Goal: Task Accomplishment & Management: Complete application form

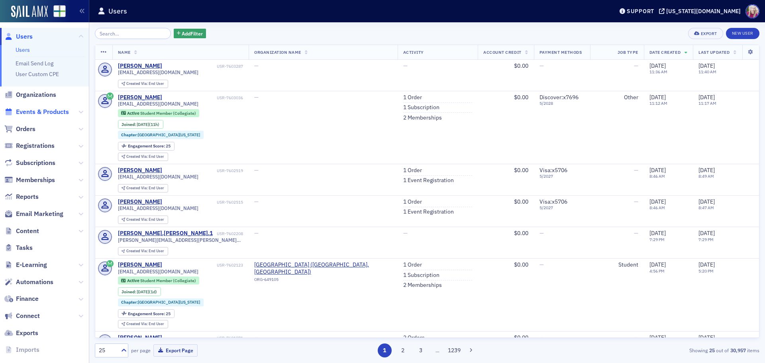
click at [24, 112] on span "Events & Products" at bounding box center [42, 112] width 53 height 9
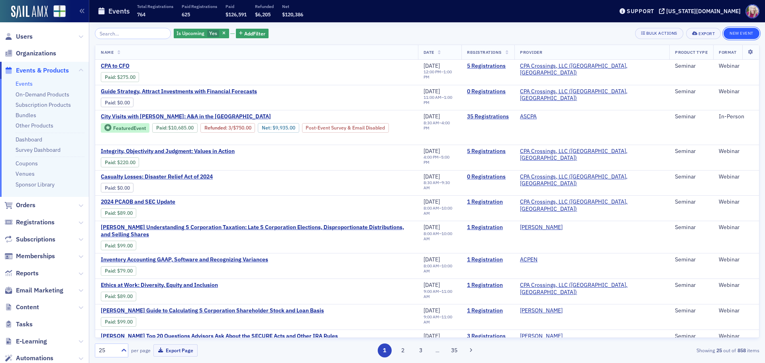
click at [743, 32] on button "New Event" at bounding box center [742, 33] width 36 height 11
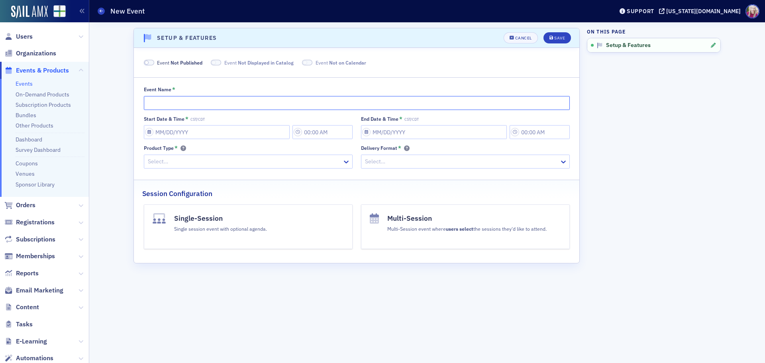
click at [160, 102] on input "Event Name *" at bounding box center [357, 103] width 426 height 14
click at [209, 103] on input "Event Name *" at bounding box center [357, 103] width 426 height 14
type input "Peer Review Committee Meeting [DATE]"
click at [187, 136] on input "Start Date & Time * CST/CDT" at bounding box center [217, 132] width 146 height 14
select select "7"
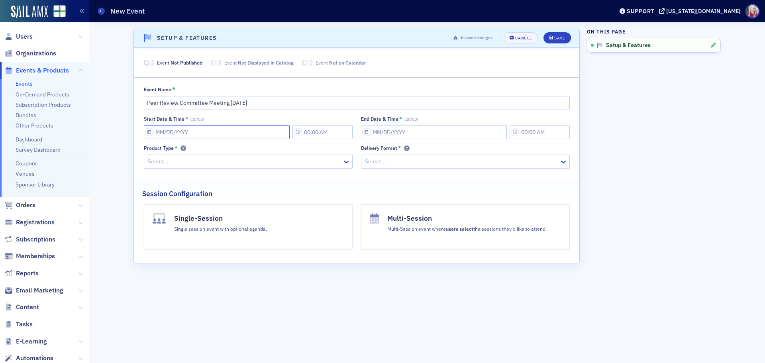
select select "2025"
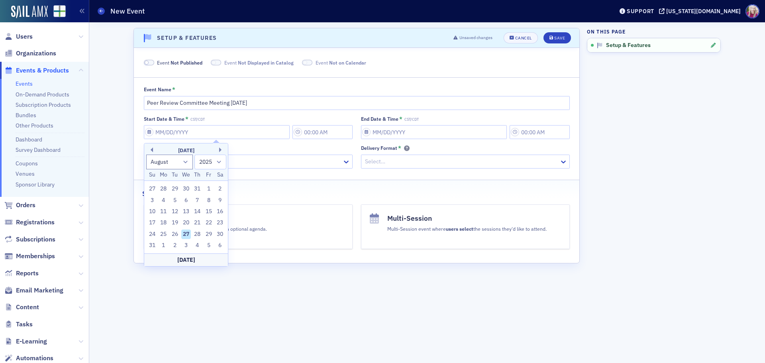
click at [189, 233] on div "27" at bounding box center [186, 235] width 10 height 10
type input "[DATE]"
type input "12:00 PM"
type input "[DATE]"
type input "1:00 PM"
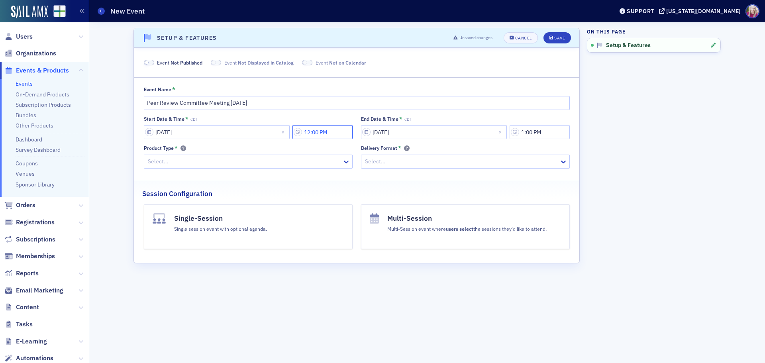
click at [316, 133] on input "12:00 PM" at bounding box center [323, 132] width 60 height 14
click at [378, 131] on icon at bounding box center [381, 132] width 8 height 8
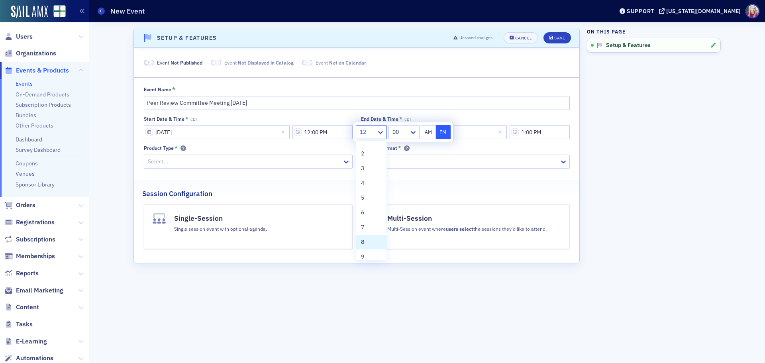
scroll to position [16, 0]
click at [372, 250] on div "9" at bounding box center [371, 252] width 21 height 8
click at [426, 130] on button "AM" at bounding box center [428, 132] width 15 height 14
type input "9:00 AM"
click at [415, 132] on icon at bounding box center [413, 132] width 8 height 8
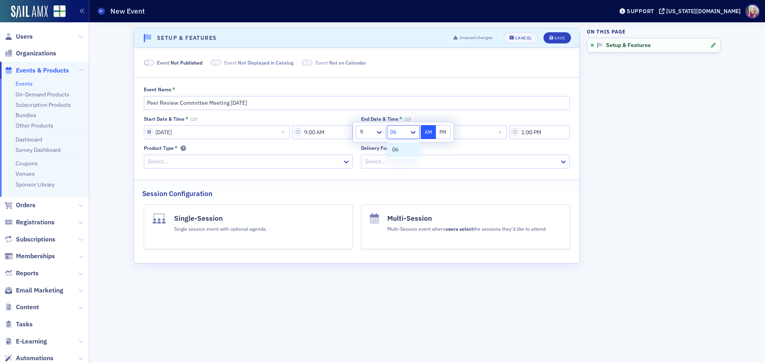
type input "06"
click at [505, 147] on div "Delivery Format *" at bounding box center [465, 148] width 209 height 7
click at [336, 130] on input "9:00 AM" at bounding box center [323, 132] width 60 height 14
click at [398, 134] on div at bounding box center [399, 132] width 18 height 10
click at [399, 241] on div "06" at bounding box center [403, 238] width 22 height 8
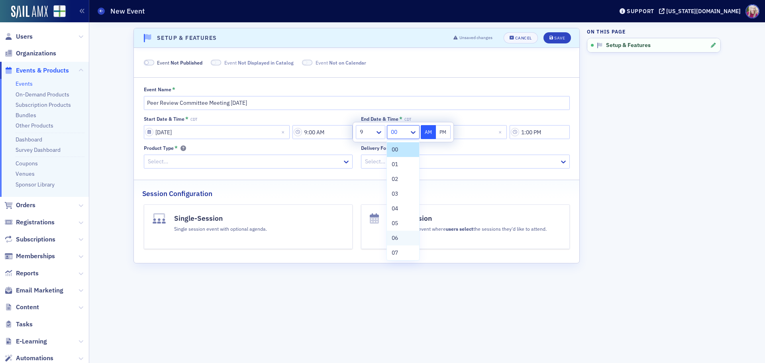
type input "9:06 AM"
click at [459, 171] on fieldset "Event Name * Peer Review Committee Meeting [DATE] Start Date & Time * CDT [DATE…" at bounding box center [357, 125] width 446 height 97
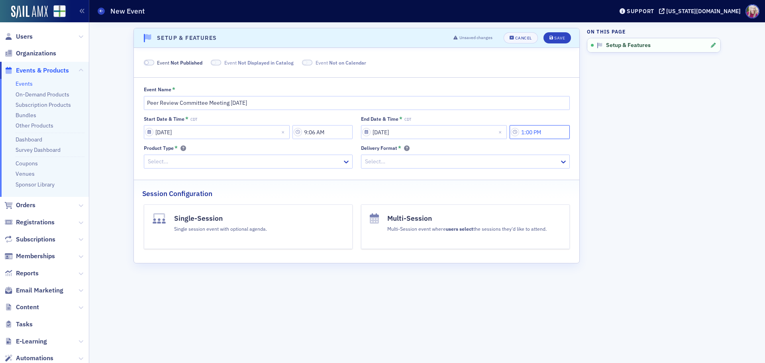
click at [549, 132] on input "1:00 PM" at bounding box center [540, 132] width 60 height 14
click at [439, 132] on icon at bounding box center [440, 132] width 5 height 3
click at [431, 253] on div "9" at bounding box center [432, 252] width 19 height 8
click at [492, 129] on button "AM" at bounding box center [489, 132] width 15 height 14
click at [464, 136] on div at bounding box center [461, 132] width 18 height 10
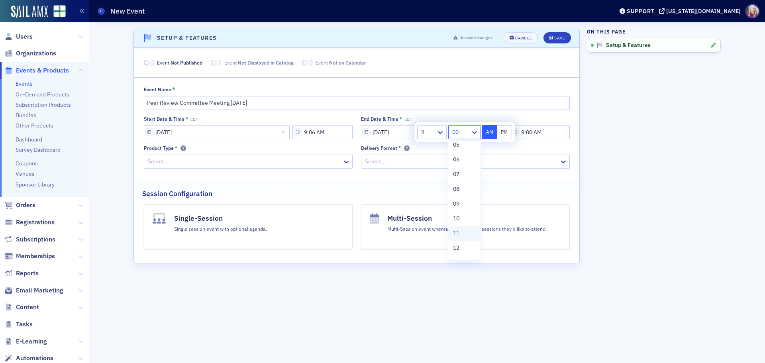
scroll to position [80, 0]
click at [465, 220] on div "10" at bounding box center [464, 217] width 22 height 8
click at [440, 132] on icon at bounding box center [440, 132] width 8 height 8
click at [430, 223] on div "10" at bounding box center [432, 222] width 19 height 8
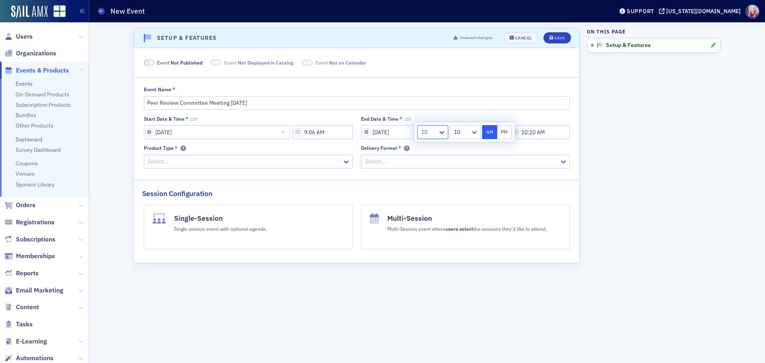
click at [476, 132] on icon at bounding box center [474, 132] width 5 height 3
click at [461, 242] on span "09" at bounding box center [458, 242] width 6 height 8
type input "10:09 AM"
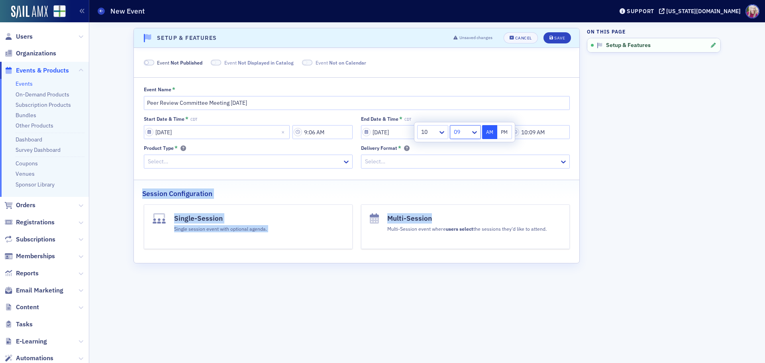
click at [532, 174] on div "Event Not Published Event Not Displayed in Catalog Event Not on Calendar Event …" at bounding box center [356, 155] width 429 height 193
click at [240, 229] on div "Single session event with optional agenda." at bounding box center [220, 228] width 93 height 9
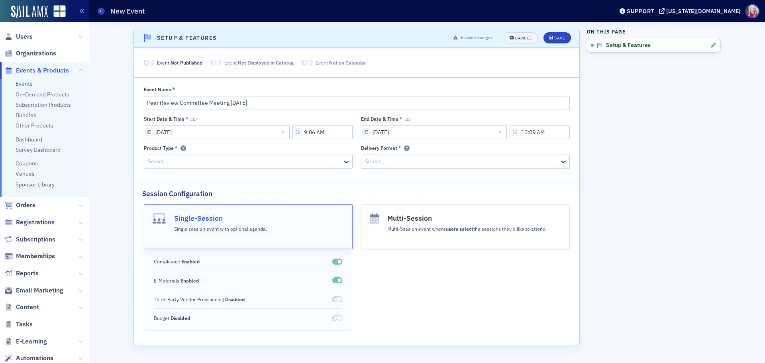
click at [450, 277] on div "Multi-Session Multi-Session event where users select the sessions they'd like t…" at bounding box center [465, 267] width 209 height 126
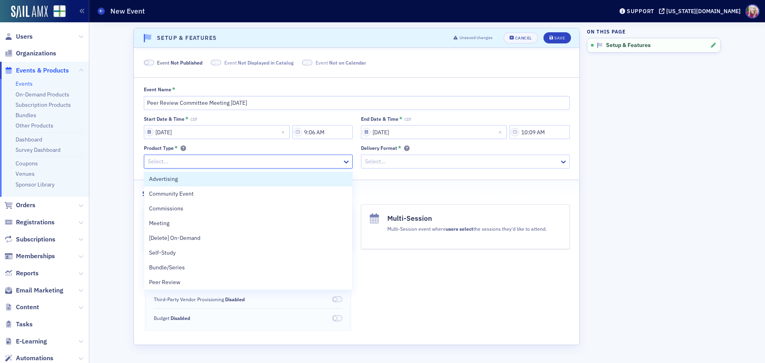
click at [278, 165] on div at bounding box center [244, 162] width 195 height 10
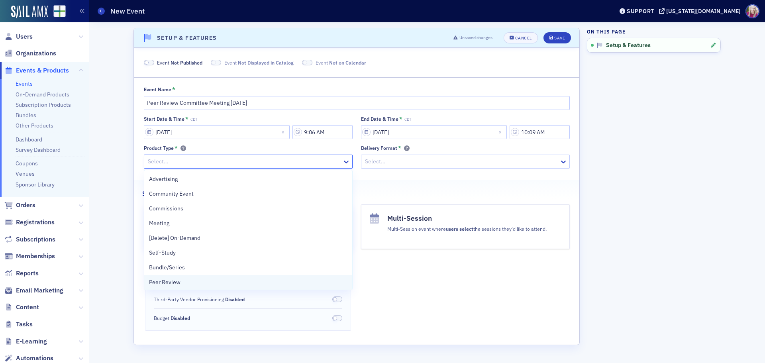
click at [169, 283] on span "Peer Review" at bounding box center [164, 282] width 31 height 8
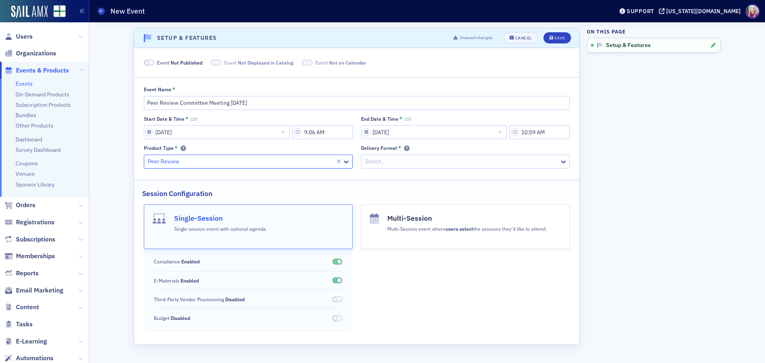
click at [423, 158] on div at bounding box center [461, 162] width 195 height 10
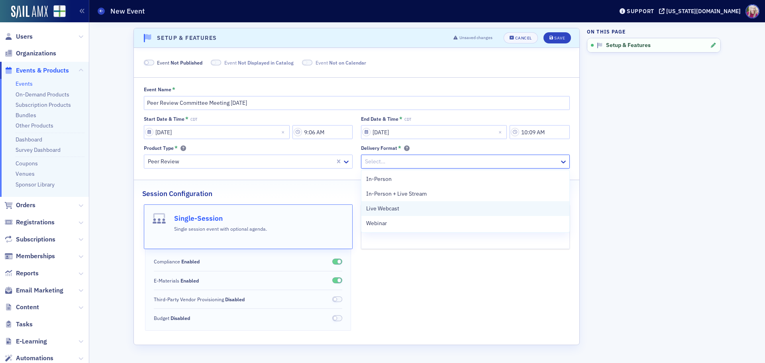
click at [392, 211] on span "Live Webcast" at bounding box center [382, 208] width 33 height 8
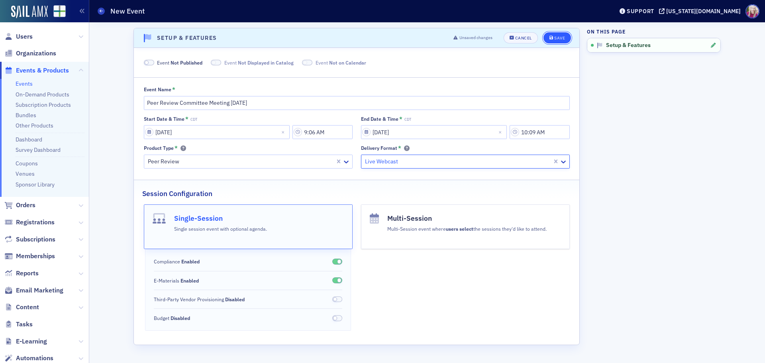
click at [558, 38] on div "Save" at bounding box center [559, 38] width 11 height 4
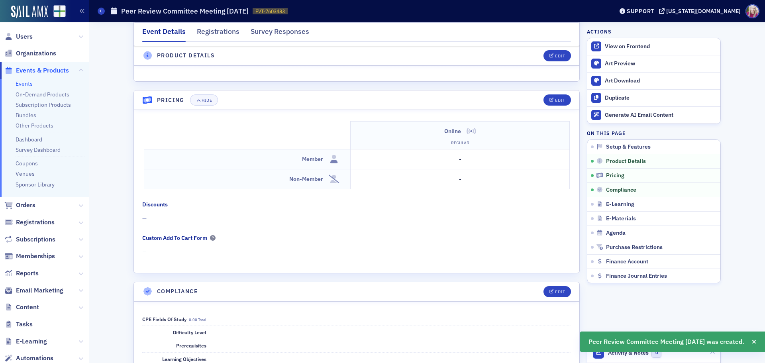
scroll to position [798, 0]
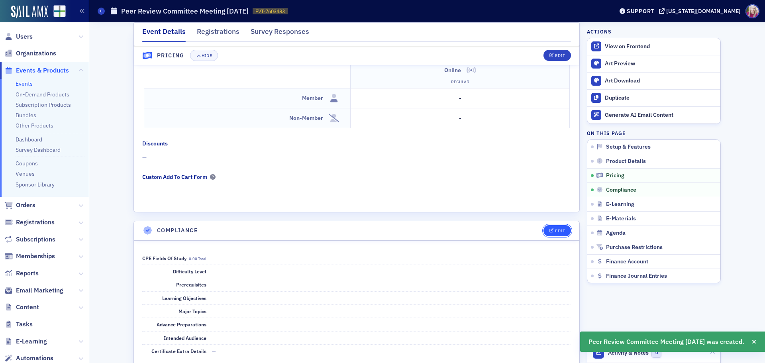
click at [555, 229] on div "Edit" at bounding box center [560, 231] width 10 height 4
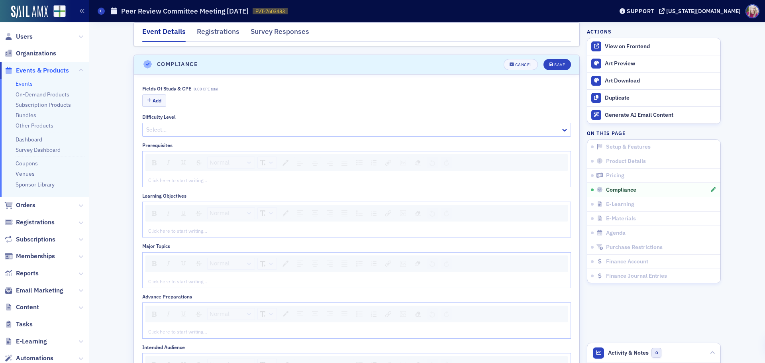
scroll to position [972, 0]
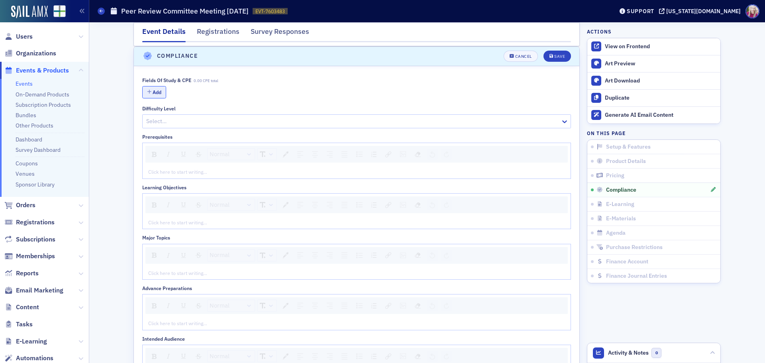
click at [160, 90] on button "Add" at bounding box center [154, 92] width 24 height 12
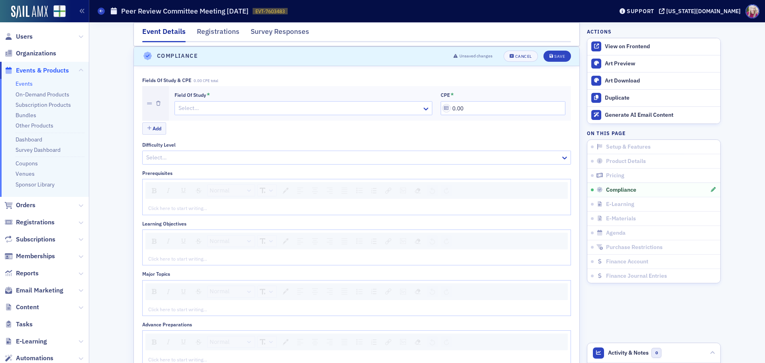
click at [200, 110] on div at bounding box center [300, 108] width 244 height 10
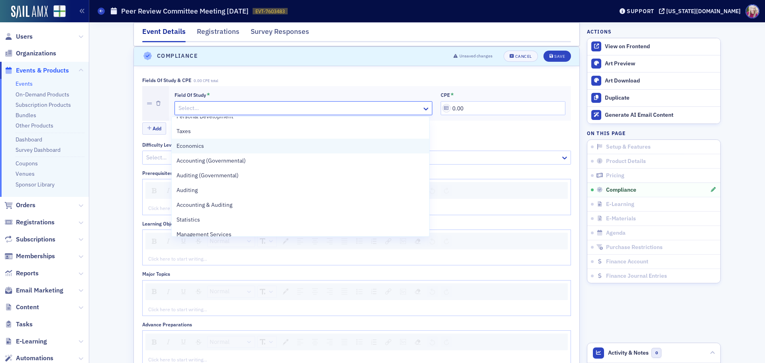
scroll to position [120, 0]
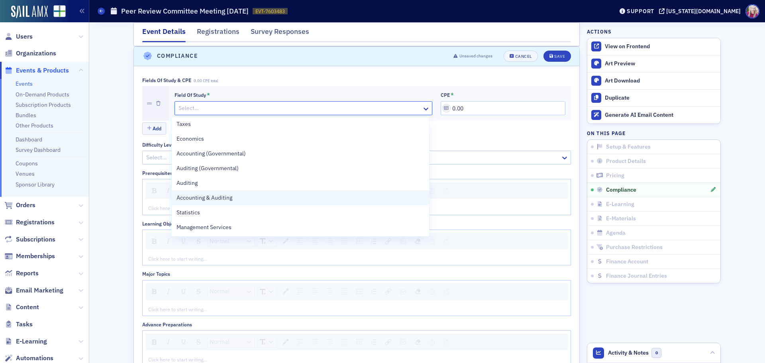
click at [222, 195] on span "Accounting & Auditing" at bounding box center [205, 198] width 56 height 8
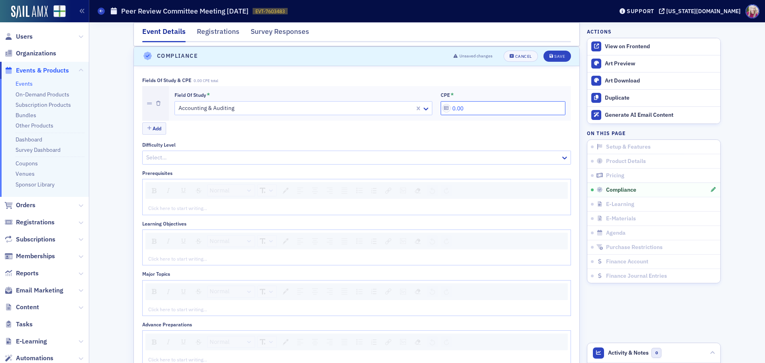
click at [453, 109] on input "0.00" at bounding box center [503, 108] width 125 height 14
click at [462, 111] on input "1.00" at bounding box center [503, 108] width 125 height 14
type input "1.20"
click at [549, 53] on button "Save" at bounding box center [558, 56] width 28 height 11
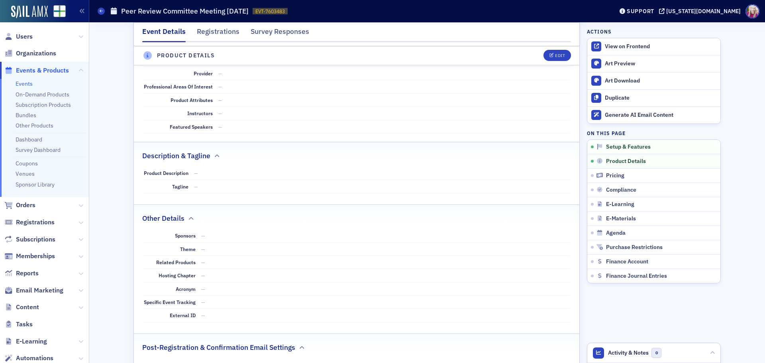
scroll to position [0, 0]
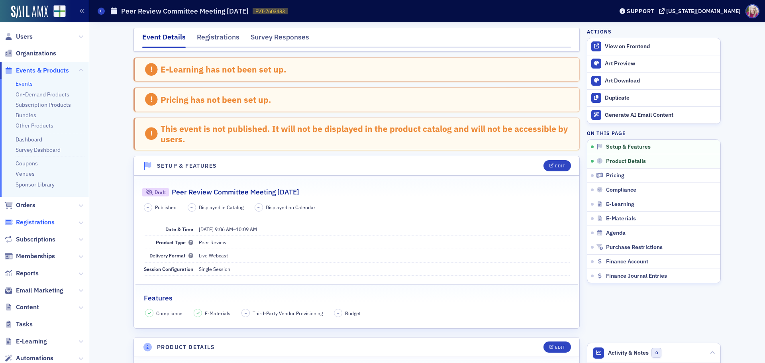
click at [35, 220] on span "Registrations" at bounding box center [35, 222] width 39 height 9
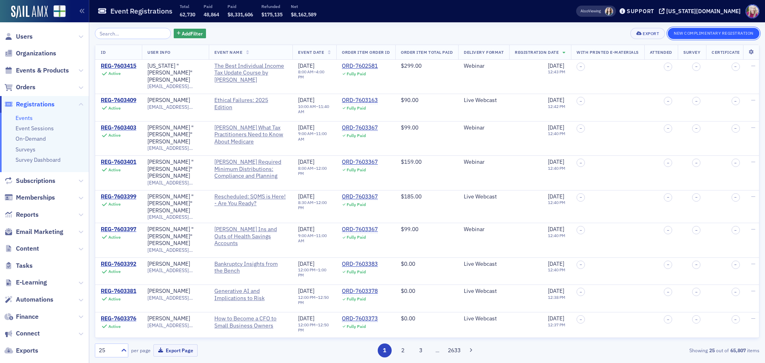
click at [697, 35] on button "New Complimentary Registration" at bounding box center [714, 33] width 92 height 11
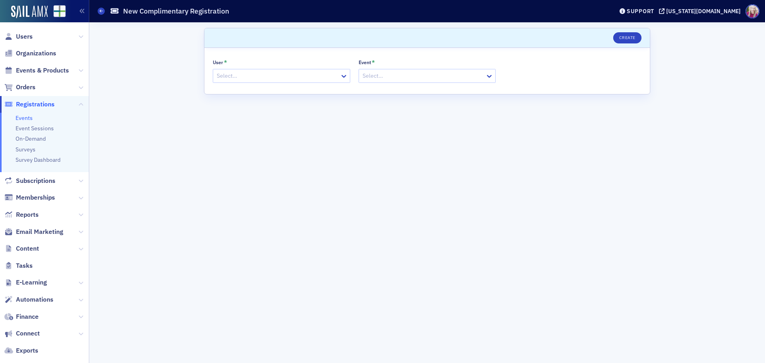
click at [236, 77] on div at bounding box center [277, 76] width 123 height 10
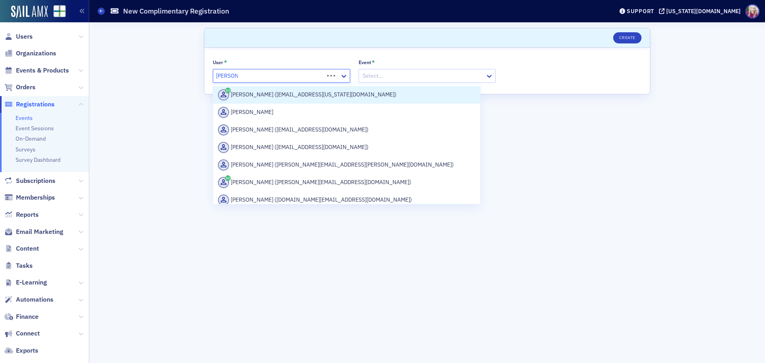
type input "[PERSON_NAME]"
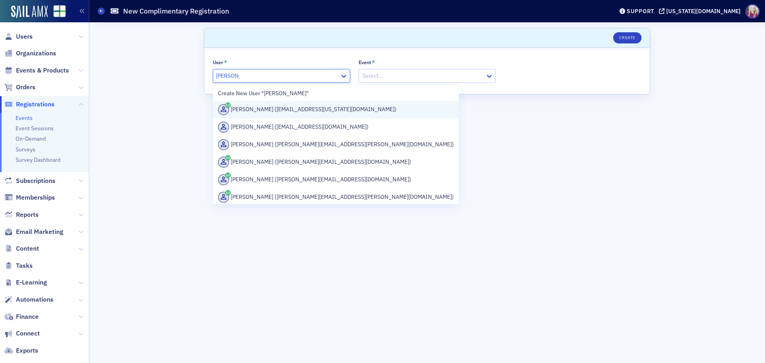
click at [295, 112] on div "[PERSON_NAME] ([EMAIL_ADDRESS][US_STATE][DOMAIN_NAME])" at bounding box center [336, 109] width 236 height 11
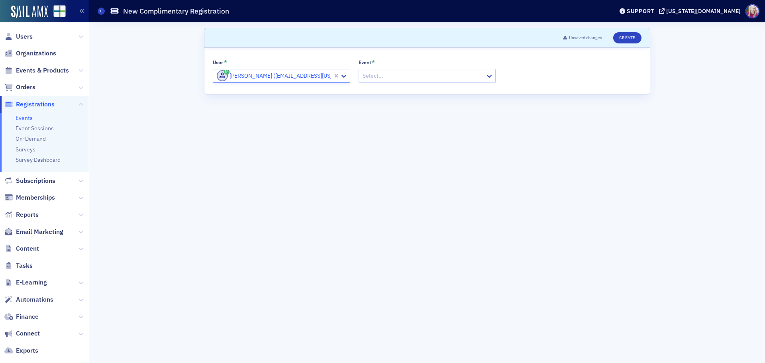
click at [406, 70] on div "Select…" at bounding box center [422, 76] width 127 height 12
type input "rab"
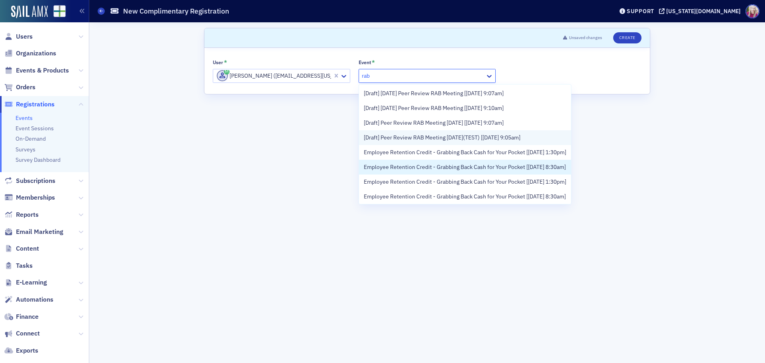
scroll to position [31, 0]
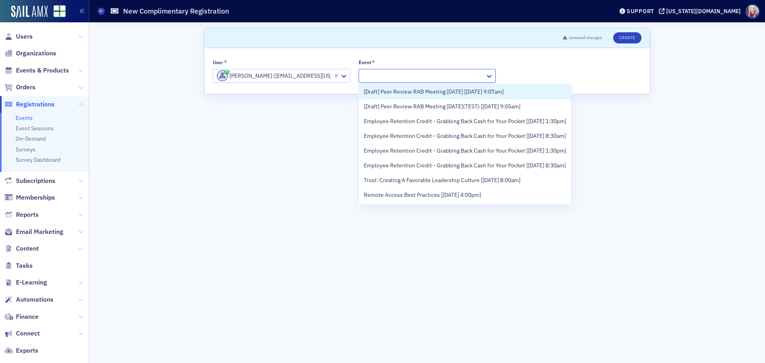
click at [398, 74] on div at bounding box center [423, 76] width 123 height 10
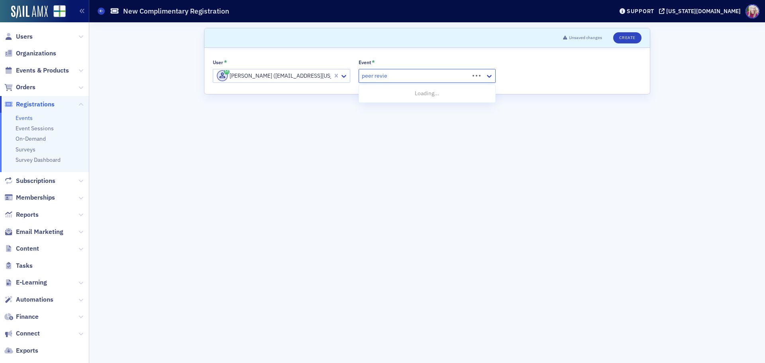
type input "peer review"
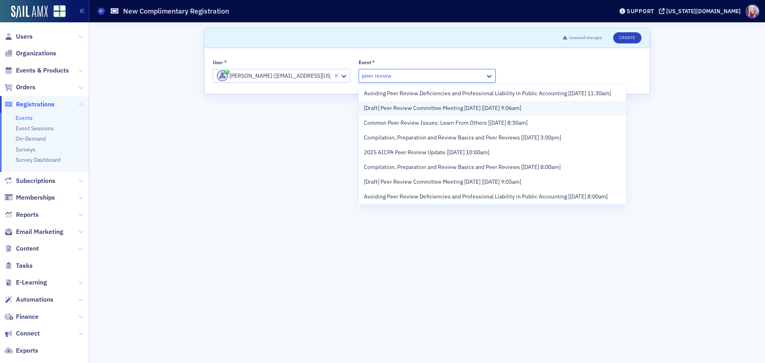
click at [408, 112] on span "[Draft] Peer Review Committee Meeting [DATE] [[DATE] 9:06am]" at bounding box center [442, 108] width 157 height 8
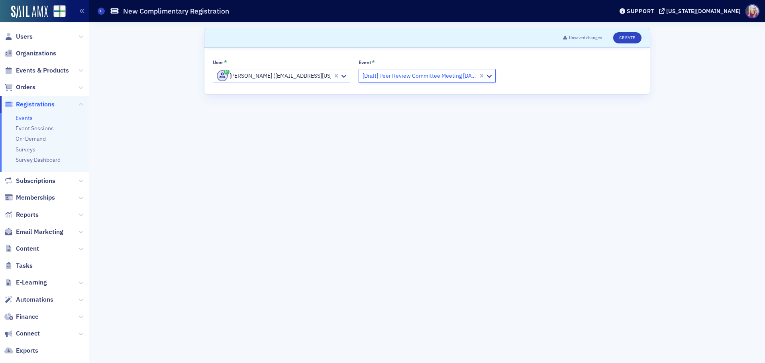
drag, startPoint x: 448, startPoint y: 118, endPoint x: 520, endPoint y: 104, distance: 72.8
click at [449, 118] on form "Scroll to Unsaved changes Create User * [PERSON_NAME] ([EMAIL_ADDRESS][US_STATE…" at bounding box center [427, 193] width 446 height 330
click at [634, 37] on button "Create" at bounding box center [627, 37] width 28 height 11
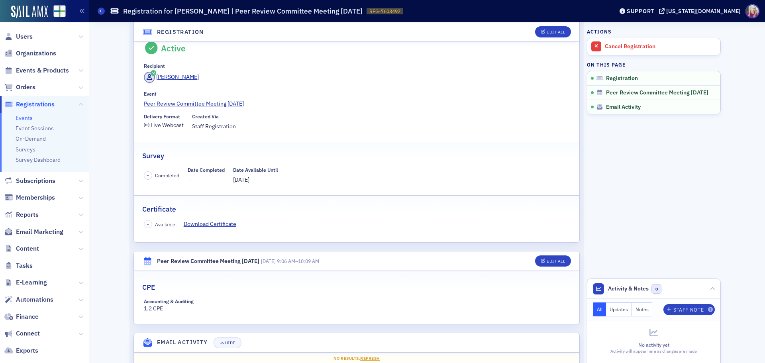
scroll to position [43, 0]
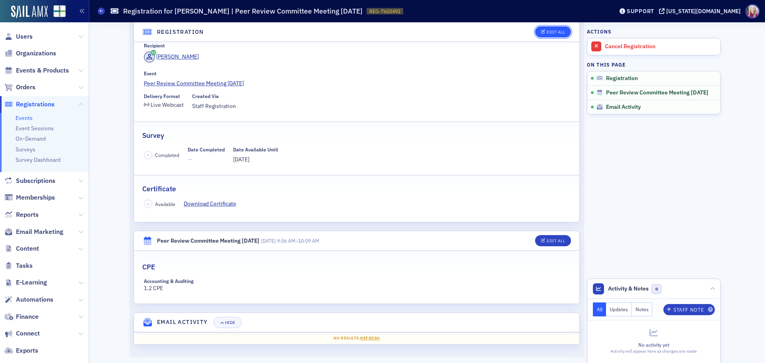
click at [553, 30] on div "Edit All" at bounding box center [556, 32] width 18 height 4
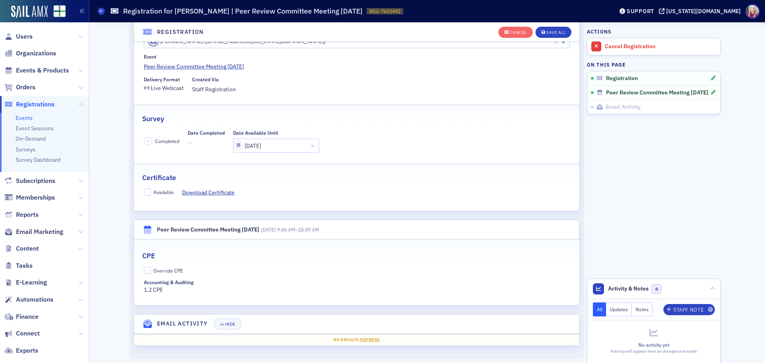
scroll to position [79, 0]
click at [145, 189] on input "Available" at bounding box center [147, 190] width 7 height 7
checkbox input "true"
click at [144, 269] on input "Override CPE" at bounding box center [147, 268] width 7 height 7
checkbox input "true"
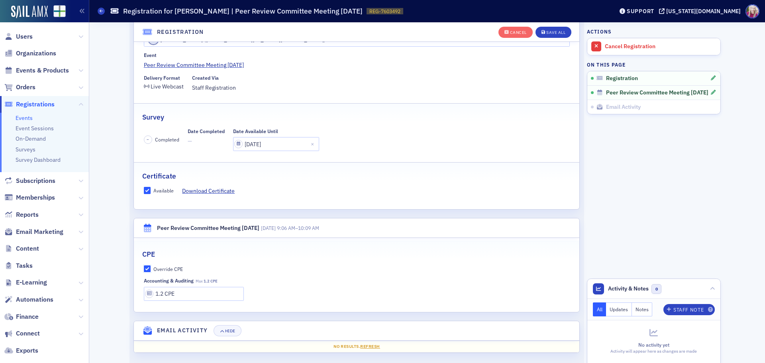
scroll to position [87, 0]
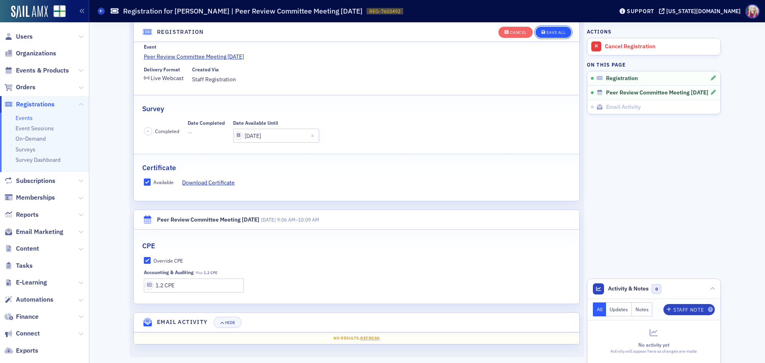
click at [557, 33] on div "Save All" at bounding box center [556, 32] width 19 height 4
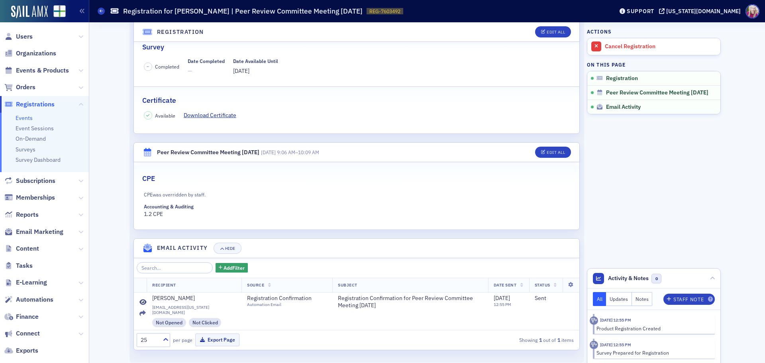
scroll to position [0, 0]
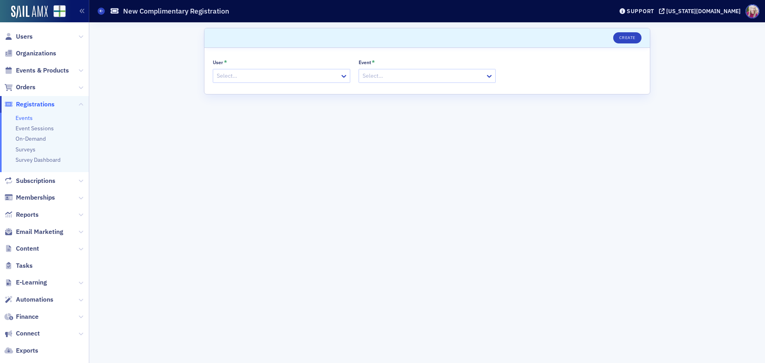
click at [248, 76] on div at bounding box center [277, 76] width 123 height 10
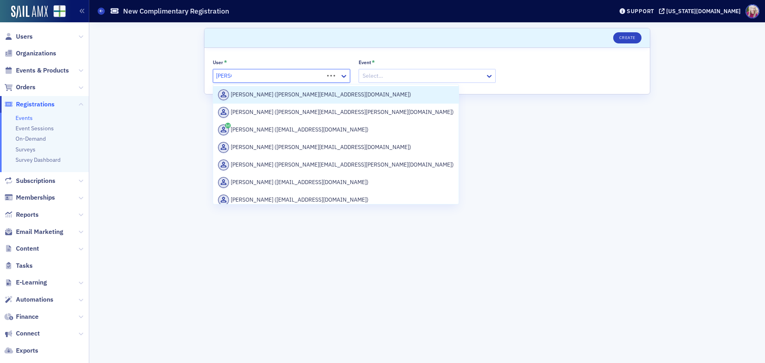
type input "[PERSON_NAME] me"
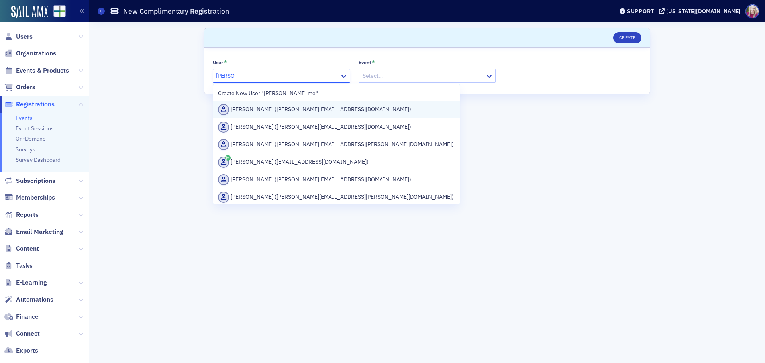
click at [276, 109] on div "[PERSON_NAME] ([PERSON_NAME][EMAIL_ADDRESS][DOMAIN_NAME])" at bounding box center [336, 109] width 237 height 11
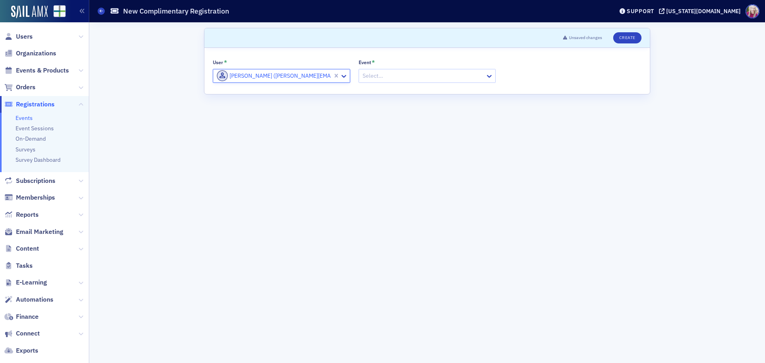
click at [408, 74] on div at bounding box center [423, 76] width 123 height 10
type input "peer rev"
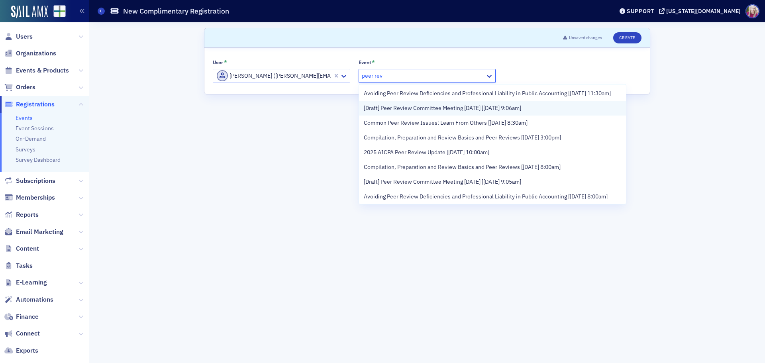
click at [435, 112] on span "[Draft] Peer Review Committee Meeting [DATE] [[DATE] 9:06am]" at bounding box center [442, 108] width 157 height 8
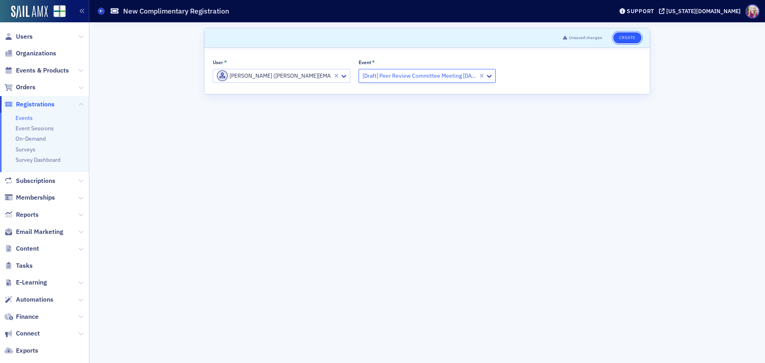
click at [634, 37] on button "Create" at bounding box center [627, 37] width 28 height 11
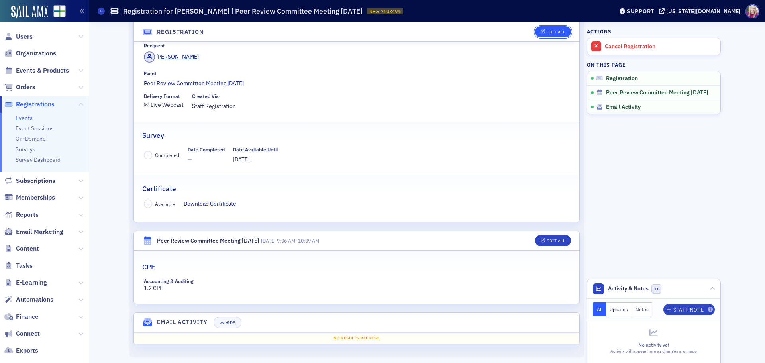
click at [557, 32] on div "Edit All" at bounding box center [556, 32] width 18 height 4
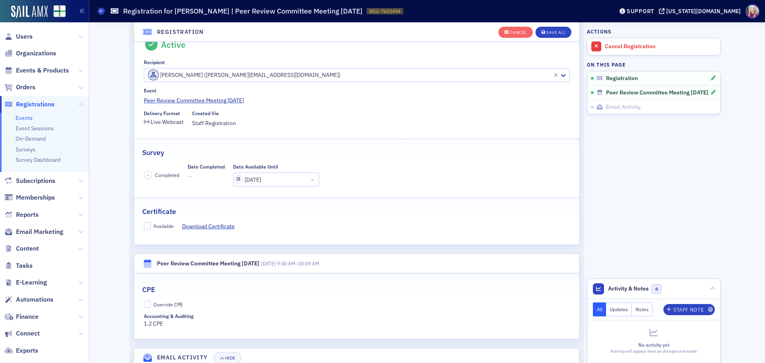
scroll to position [21, 0]
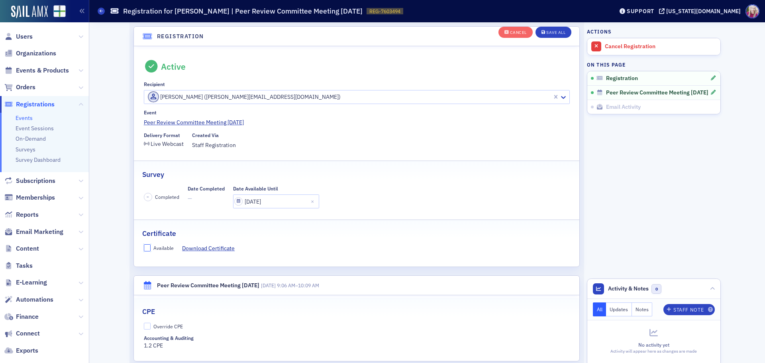
click at [147, 248] on input "Available" at bounding box center [147, 247] width 7 height 7
checkbox input "true"
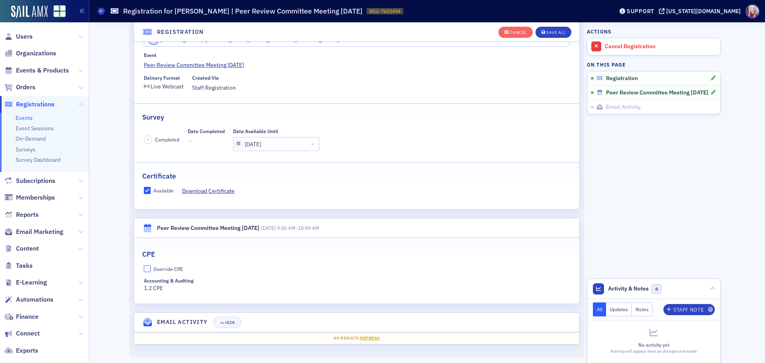
click at [145, 269] on input "Override CPE" at bounding box center [147, 268] width 7 height 7
checkbox input "true"
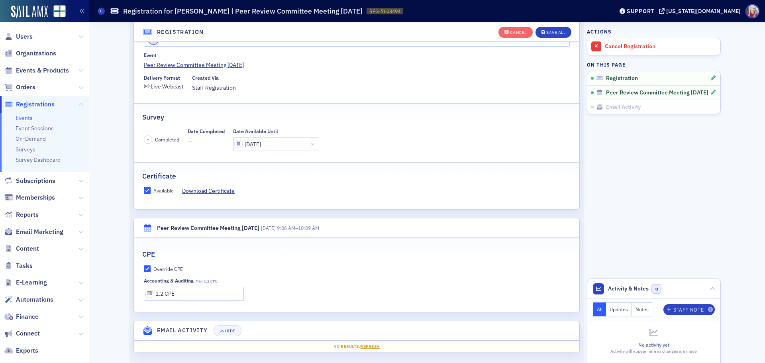
scroll to position [87, 0]
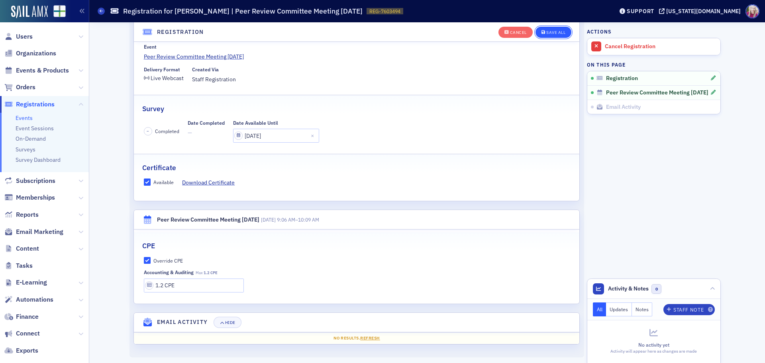
click at [553, 34] on div "Save All" at bounding box center [556, 32] width 19 height 4
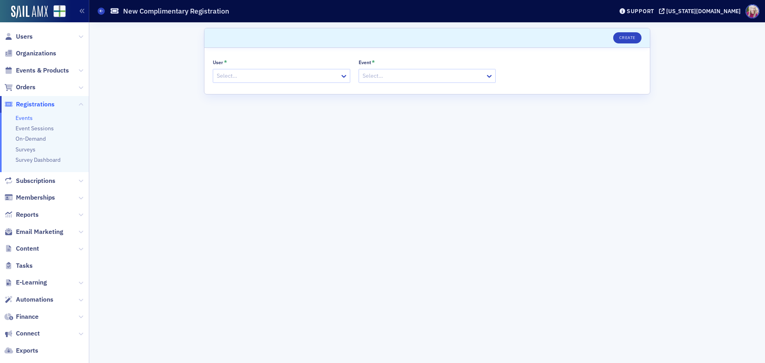
click at [254, 79] on div at bounding box center [277, 76] width 123 height 10
type input "[PERSON_NAME]"
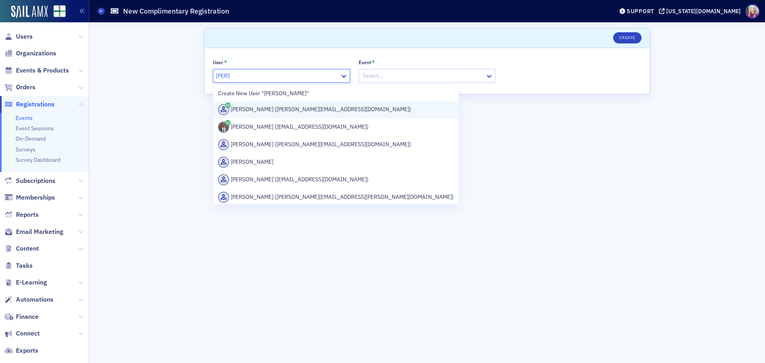
click at [310, 109] on div "[PERSON_NAME] ([PERSON_NAME][EMAIL_ADDRESS][DOMAIN_NAME])" at bounding box center [336, 109] width 236 height 11
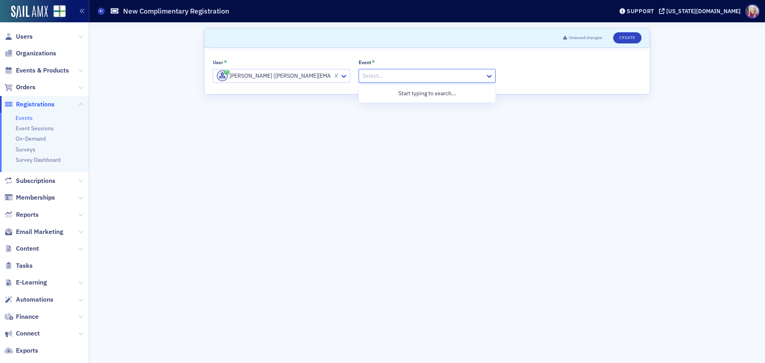
click at [389, 74] on div at bounding box center [423, 76] width 123 height 10
type input "peer"
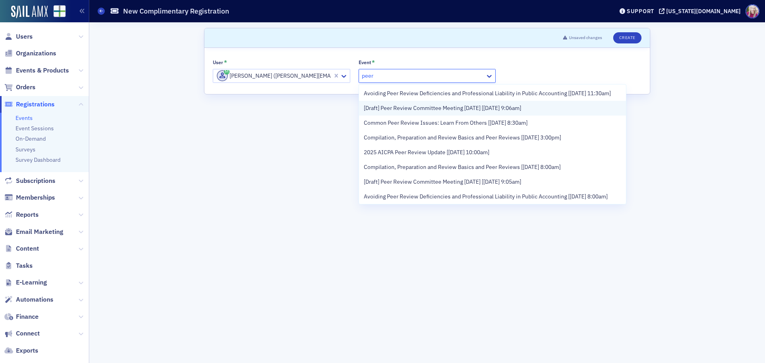
click at [504, 112] on span "[Draft] Peer Review Committee Meeting [DATE] [[DATE] 9:06am]" at bounding box center [442, 108] width 157 height 8
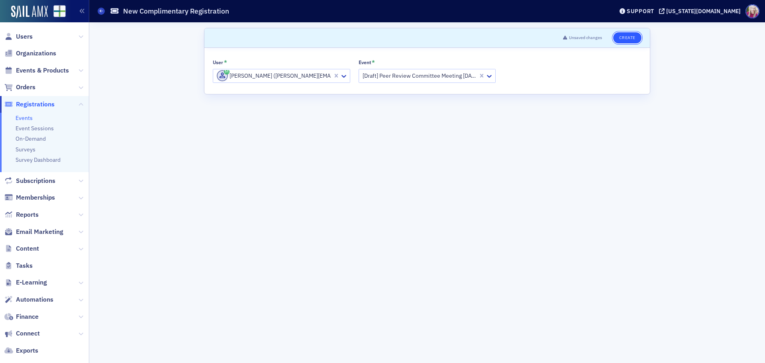
click at [625, 36] on button "Create" at bounding box center [627, 37] width 28 height 11
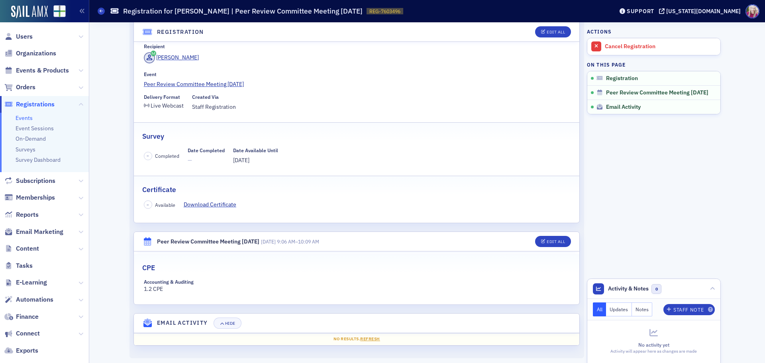
scroll to position [43, 0]
click at [547, 240] on div "Edit All" at bounding box center [556, 241] width 18 height 4
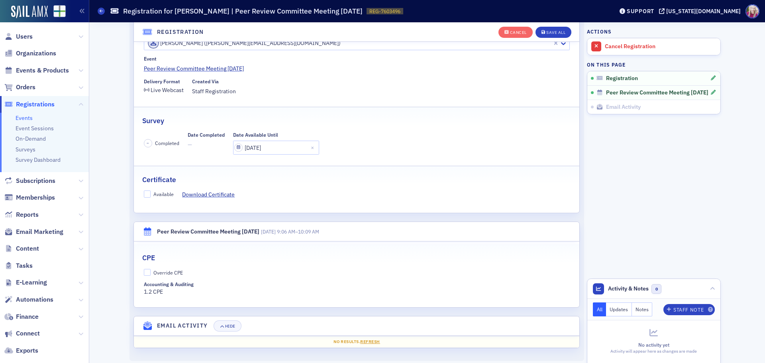
scroll to position [79, 0]
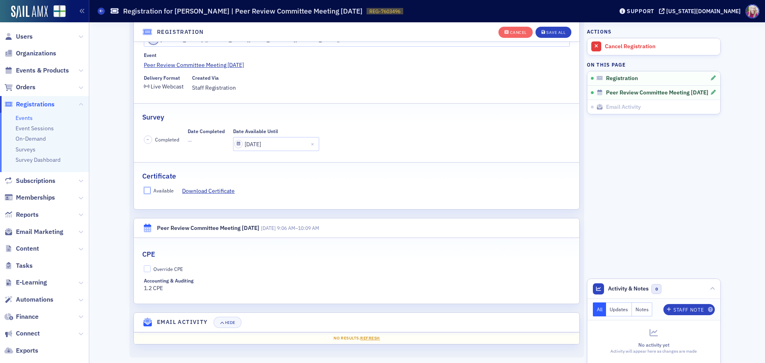
click at [145, 191] on input "Available" at bounding box center [147, 190] width 7 height 7
checkbox input "true"
click at [146, 271] on input "Override CPE" at bounding box center [147, 268] width 7 height 7
checkbox input "true"
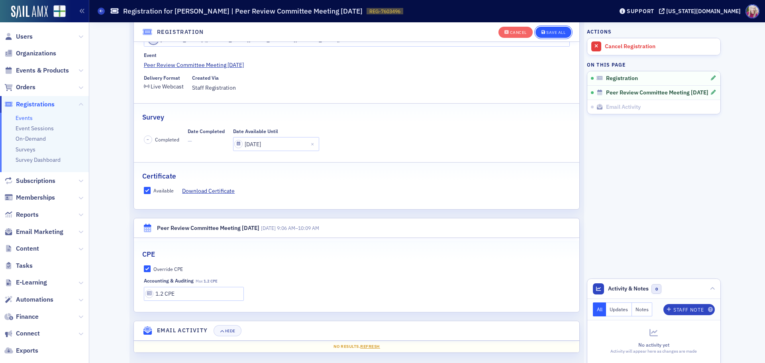
click at [561, 30] on div "Save All" at bounding box center [556, 32] width 19 height 4
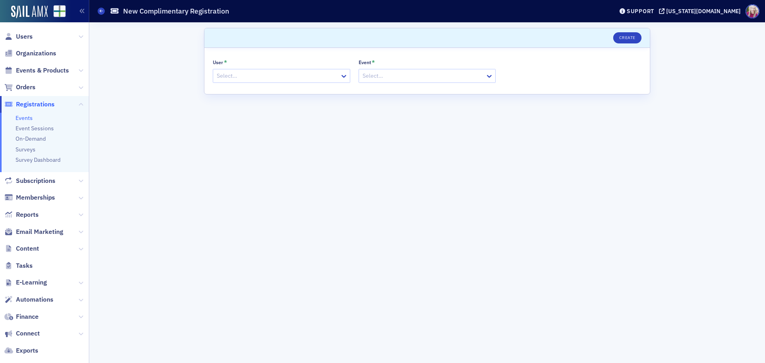
click at [275, 80] on div at bounding box center [277, 76] width 123 height 10
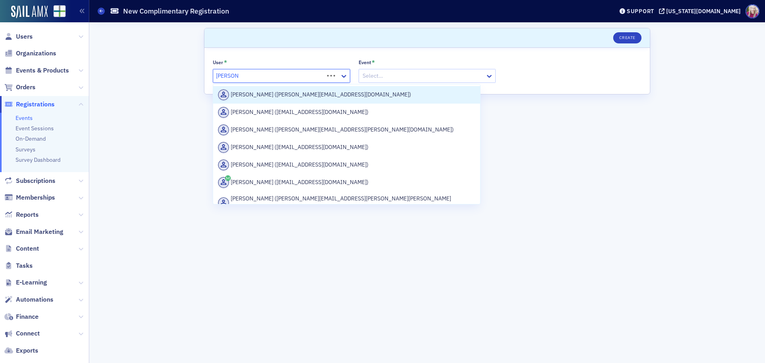
type input "[PERSON_NAME]"
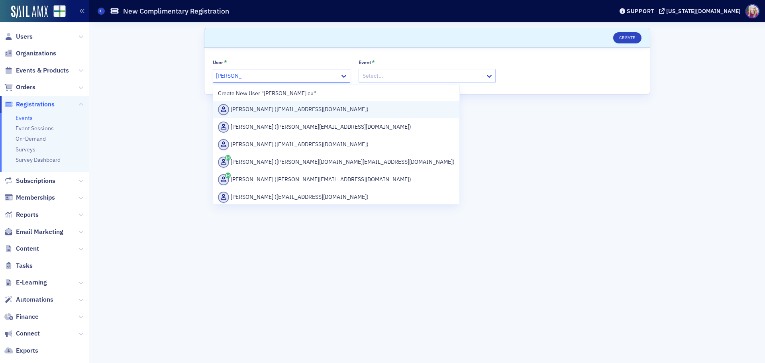
click at [299, 110] on div "[PERSON_NAME] ([EMAIL_ADDRESS][DOMAIN_NAME])" at bounding box center [336, 109] width 237 height 11
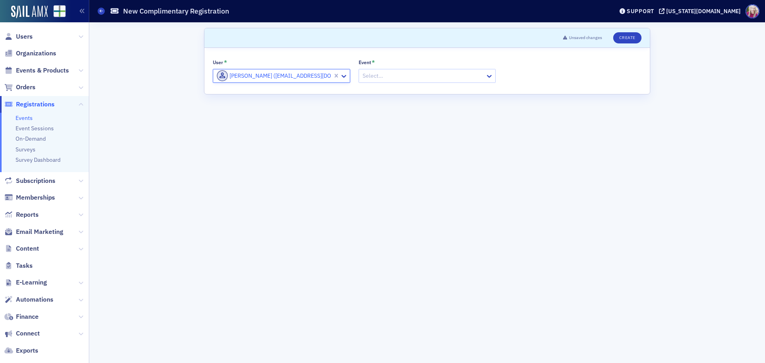
click at [433, 77] on div at bounding box center [423, 76] width 123 height 10
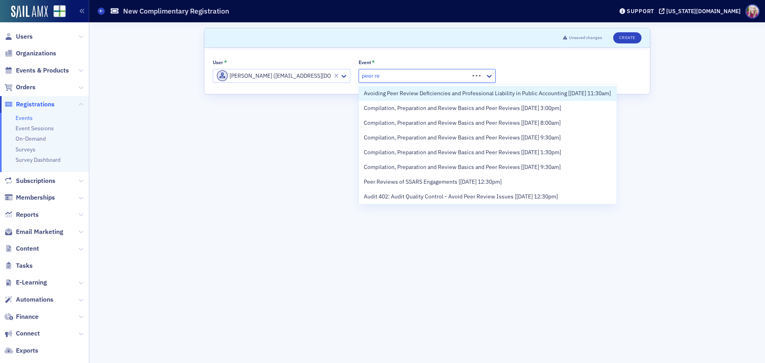
type input "peer rev"
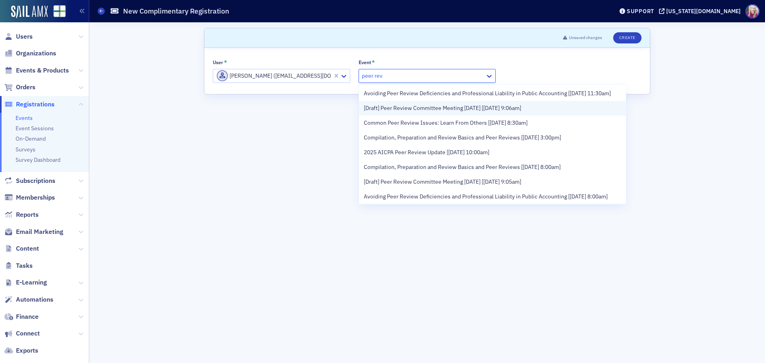
click at [414, 112] on span "[Draft] Peer Review Committee Meeting [DATE] [[DATE] 9:06am]" at bounding box center [442, 108] width 157 height 8
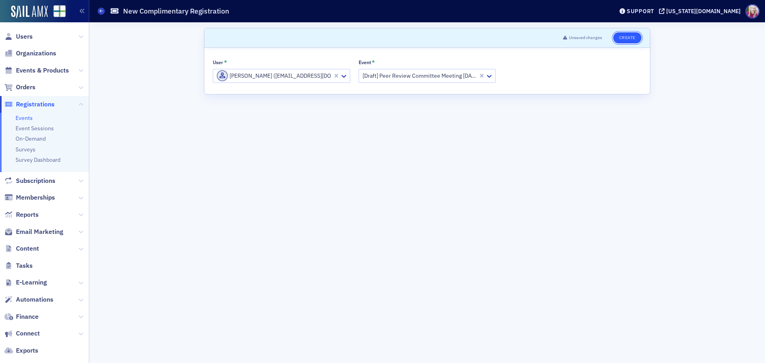
click at [628, 38] on button "Create" at bounding box center [627, 37] width 28 height 11
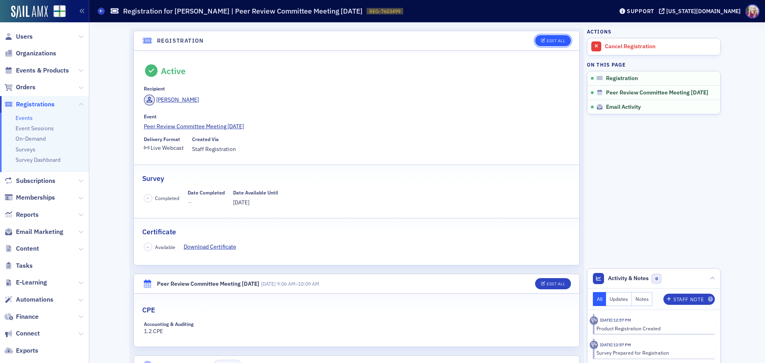
click at [547, 37] on button "Edit All" at bounding box center [553, 40] width 36 height 11
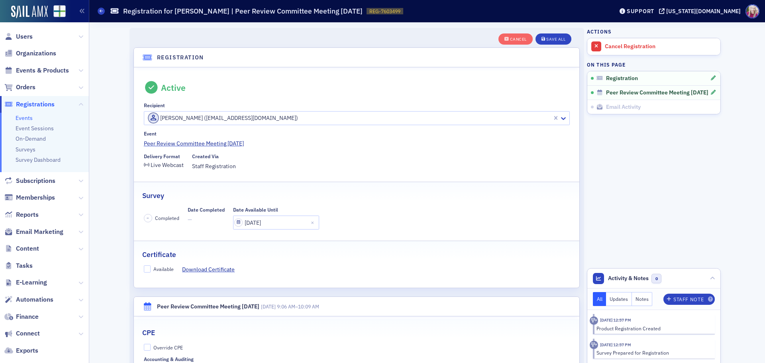
scroll to position [21, 0]
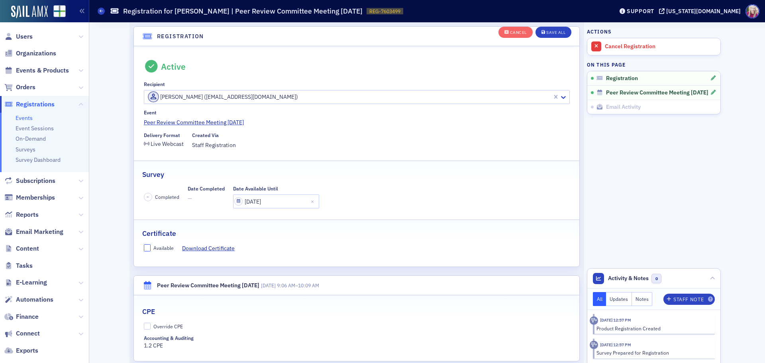
click at [144, 247] on input "Available" at bounding box center [147, 247] width 7 height 7
checkbox input "true"
click at [147, 330] on div "Override CPE Accounting & Auditing 1.2 CPE" at bounding box center [357, 336] width 446 height 27
click at [144, 326] on input "Override CPE" at bounding box center [147, 326] width 7 height 7
checkbox input "true"
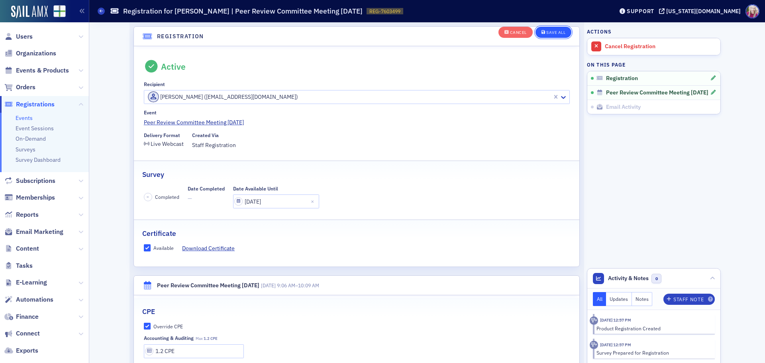
click at [559, 29] on button "Save All" at bounding box center [554, 32] width 36 height 11
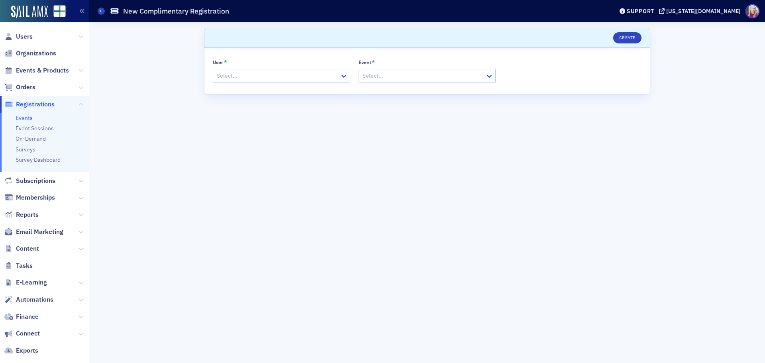
click at [308, 80] on div at bounding box center [277, 76] width 123 height 10
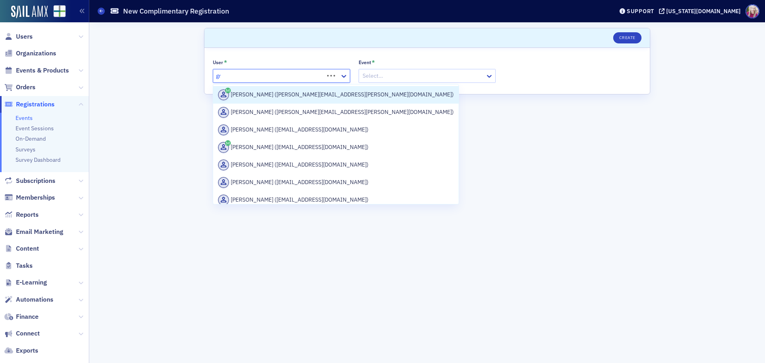
type input "g"
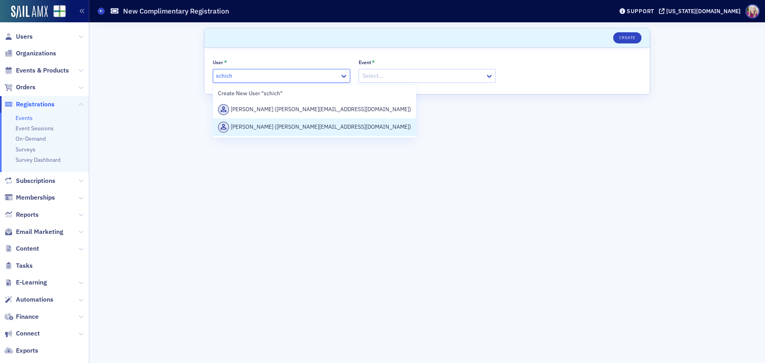
type input "schich"
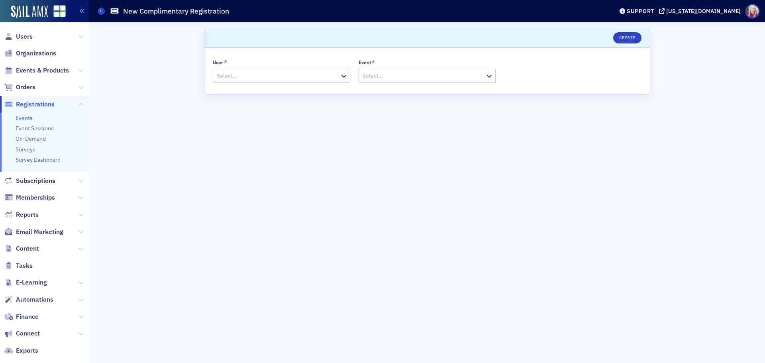
click at [315, 79] on div at bounding box center [277, 76] width 123 height 10
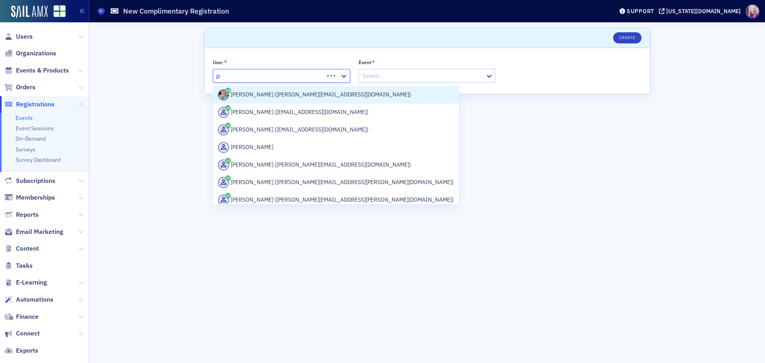
type input "g"
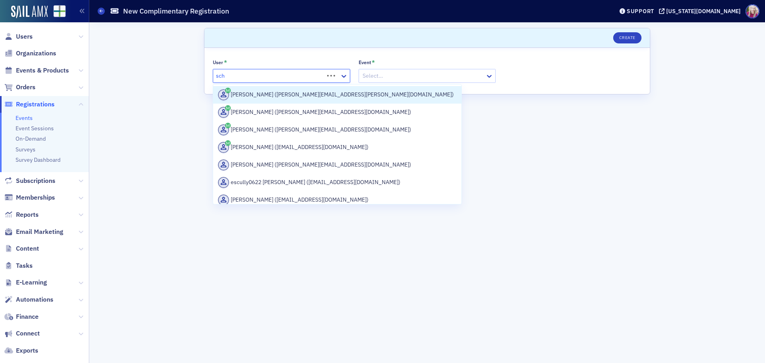
type input "schi"
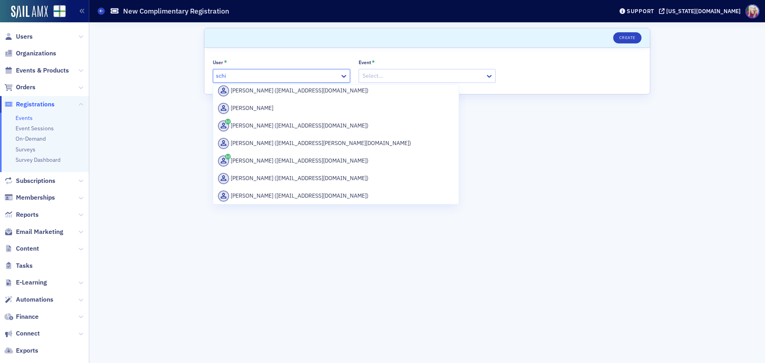
scroll to position [319, 0]
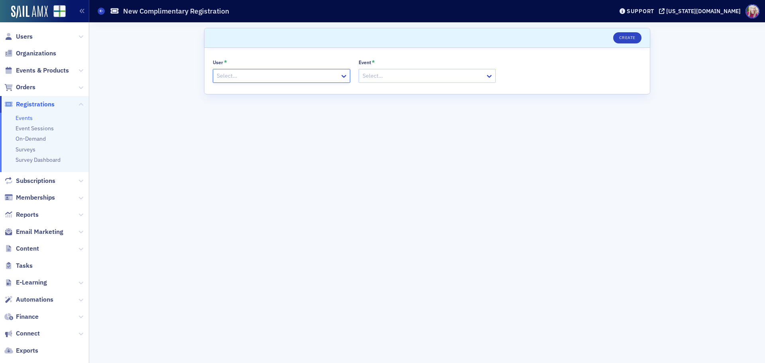
click at [234, 75] on div at bounding box center [277, 76] width 123 height 10
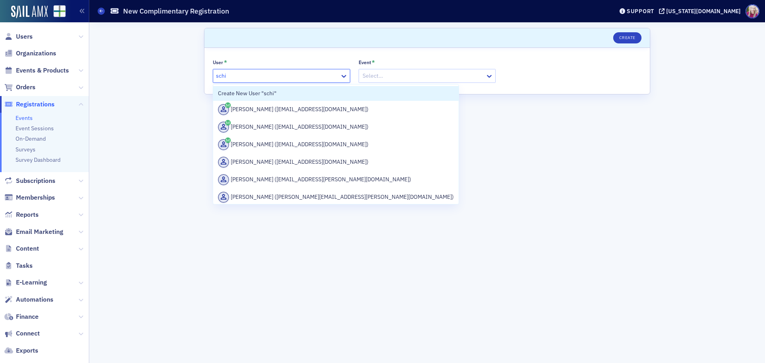
type input "schi"
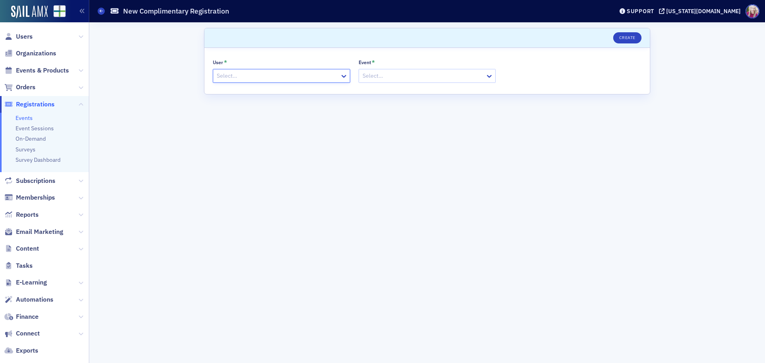
click at [253, 74] on div at bounding box center [277, 76] width 123 height 10
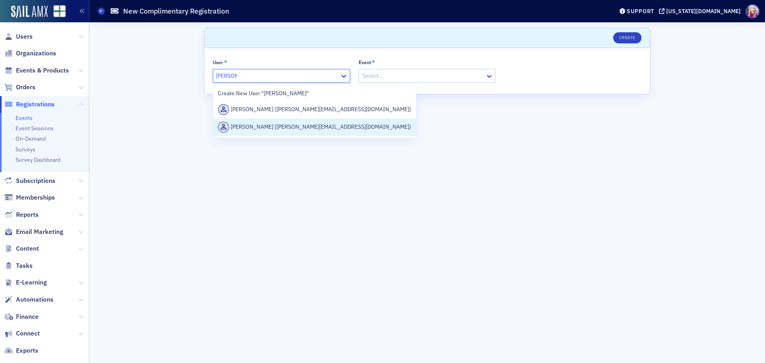
type input "[PERSON_NAME]"
click at [518, 153] on form "Scroll to Create User * 3 results available for search term [PERSON_NAME]. Use …" at bounding box center [427, 193] width 446 height 330
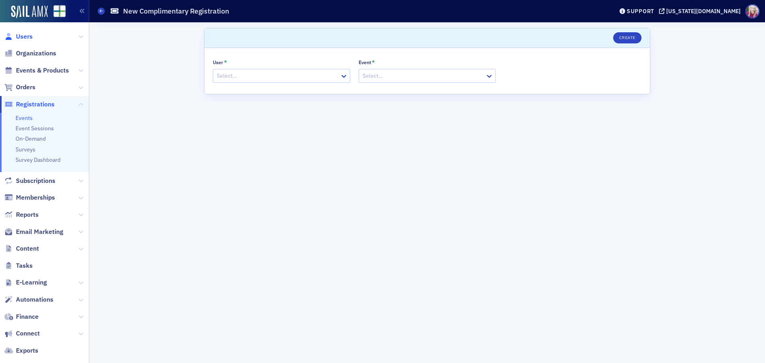
click at [26, 37] on span "Users" at bounding box center [24, 36] width 17 height 9
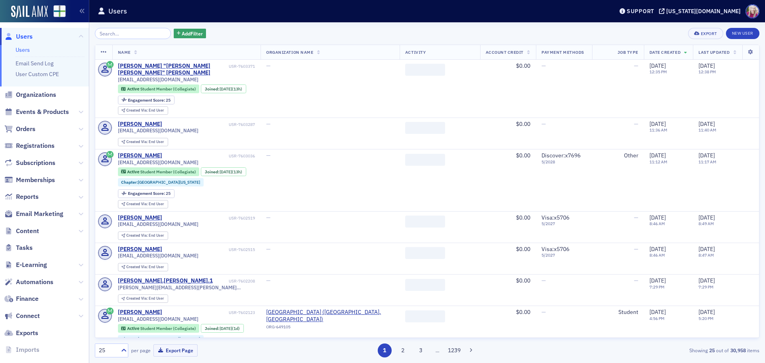
click at [138, 35] on input "search" at bounding box center [133, 33] width 76 height 11
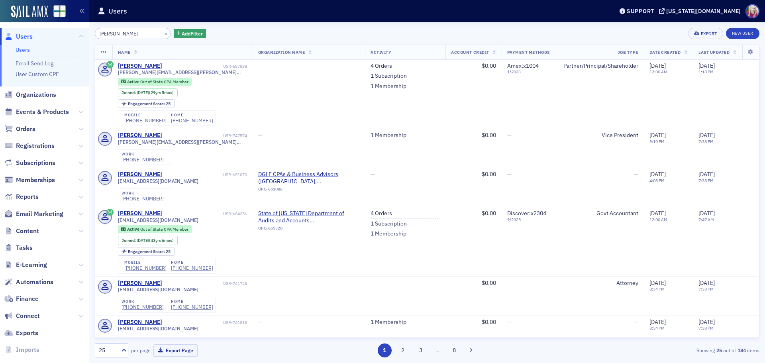
click at [112, 34] on input "[PERSON_NAME]" at bounding box center [133, 33] width 76 height 11
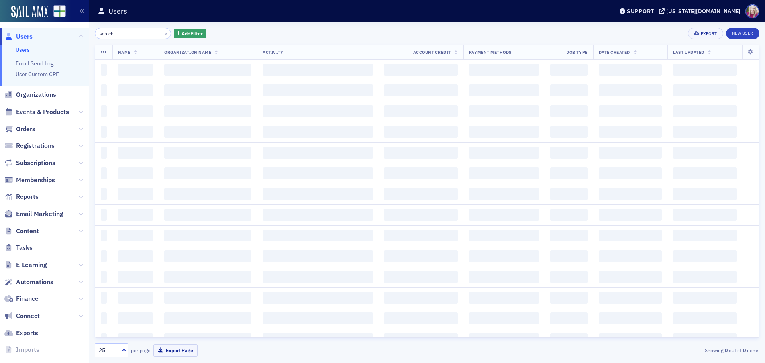
type input "schich"
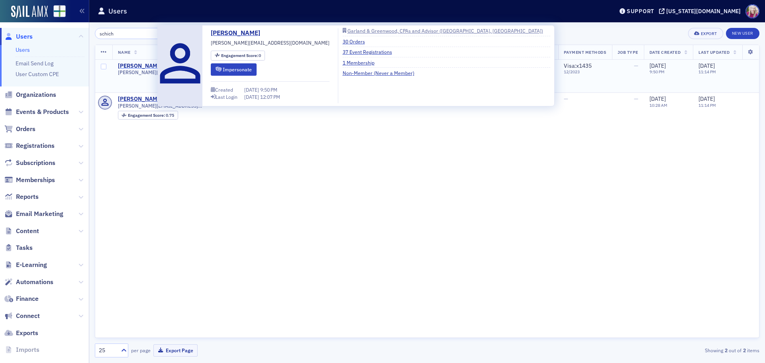
click at [140, 63] on div "[PERSON_NAME]" at bounding box center [140, 66] width 44 height 7
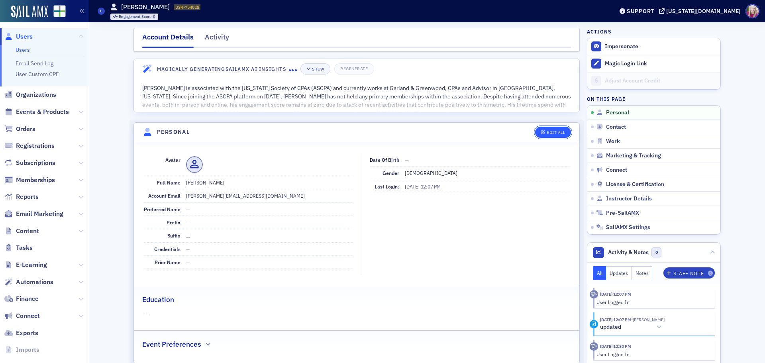
click at [549, 131] on div "Edit All" at bounding box center [556, 132] width 18 height 4
select select "US"
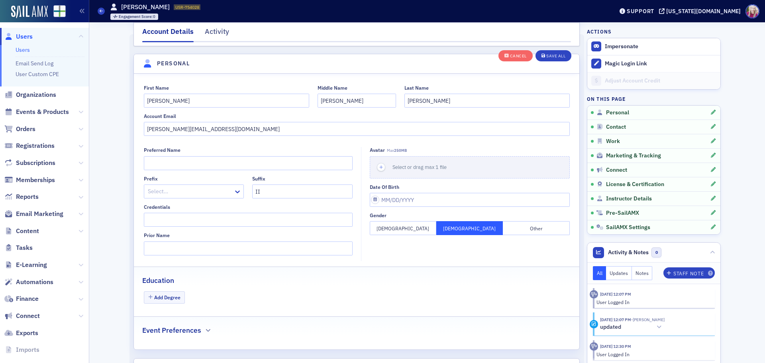
scroll to position [93, 0]
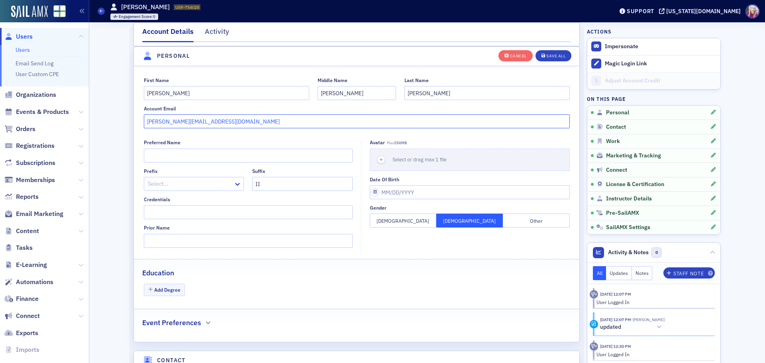
click at [212, 120] on input "[PERSON_NAME][EMAIL_ADDRESS][DOMAIN_NAME]" at bounding box center [357, 121] width 426 height 14
paste input "[PERSON_NAME] <[EMAIL_ADDRESS][DOMAIN_NAME]>"
click at [182, 123] on input "[PERSON_NAME] <[EMAIL_ADDRESS][DOMAIN_NAME]>" at bounding box center [357, 121] width 426 height 14
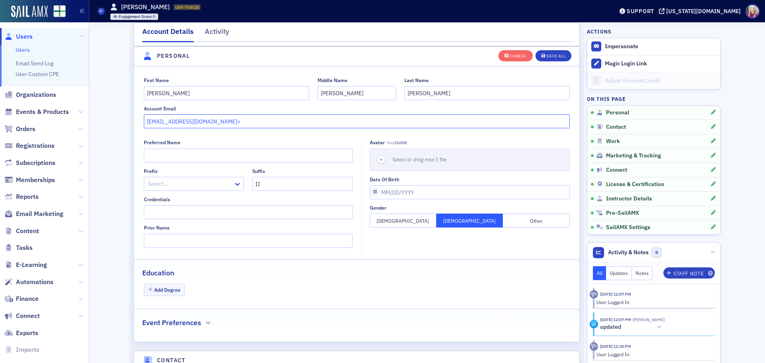
click at [227, 122] on input "[EMAIL_ADDRESS][DOMAIN_NAME]>" at bounding box center [357, 121] width 426 height 14
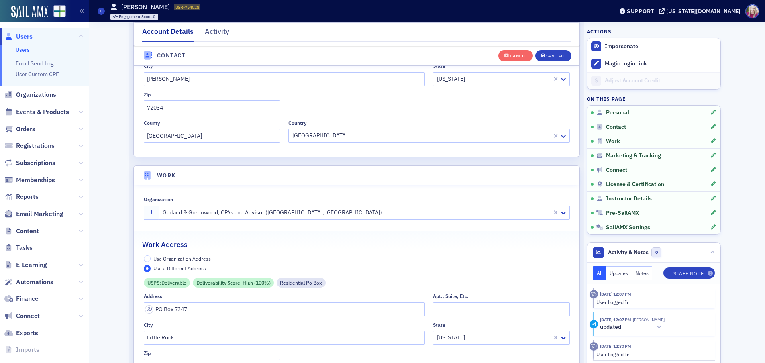
scroll to position [571, 0]
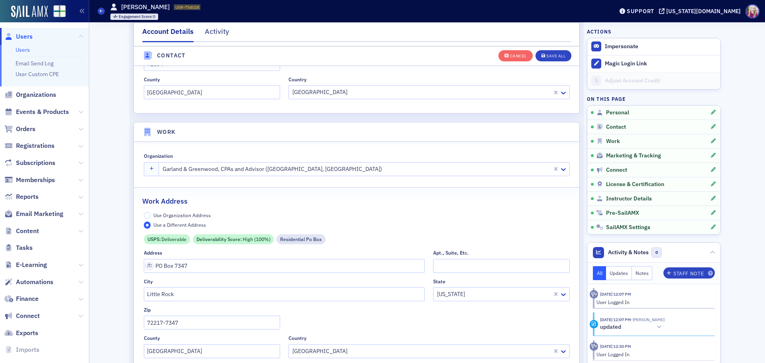
type input "[EMAIL_ADDRESS][DOMAIN_NAME]"
click at [322, 171] on div at bounding box center [356, 169] width 389 height 10
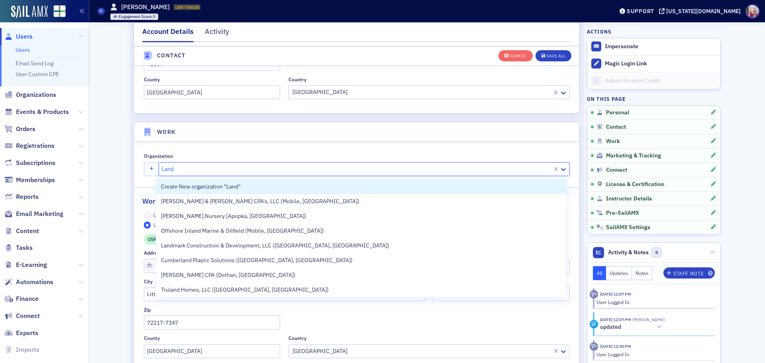
type input "Landm"
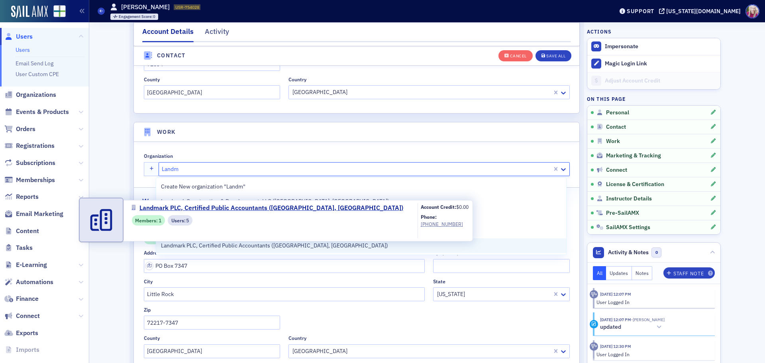
click at [210, 241] on div "Landmark PLC, Certified Public Accountants ([GEOGRAPHIC_DATA], [GEOGRAPHIC_DATA…" at bounding box center [279, 220] width 388 height 41
click at [223, 248] on span "Landmark PLC, Certified Public Accountants ([GEOGRAPHIC_DATA], [GEOGRAPHIC_DATA…" at bounding box center [274, 246] width 227 height 8
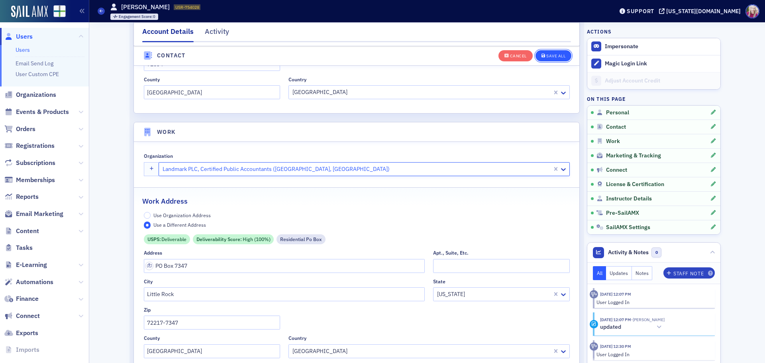
click at [551, 57] on div "Save All" at bounding box center [556, 56] width 19 height 4
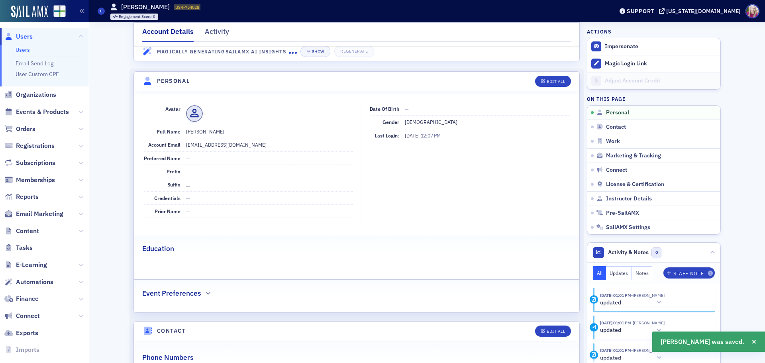
scroll to position [0, 0]
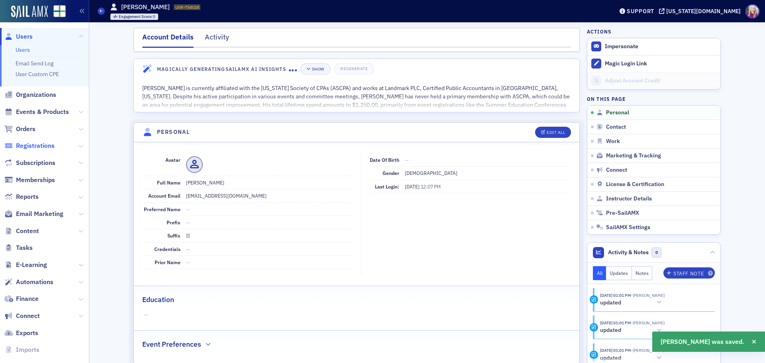
click at [38, 145] on span "Registrations" at bounding box center [35, 146] width 39 height 9
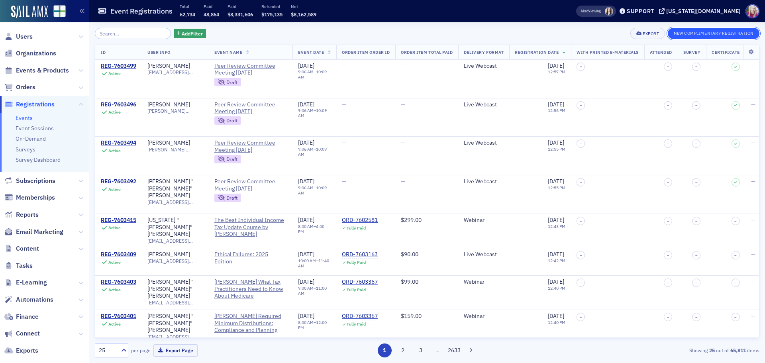
click at [696, 32] on button "New Complimentary Registration" at bounding box center [714, 33] width 92 height 11
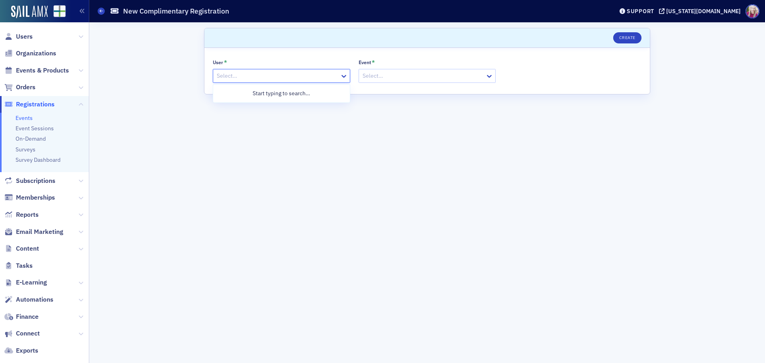
click at [295, 77] on div at bounding box center [277, 76] width 123 height 10
type input "schich"
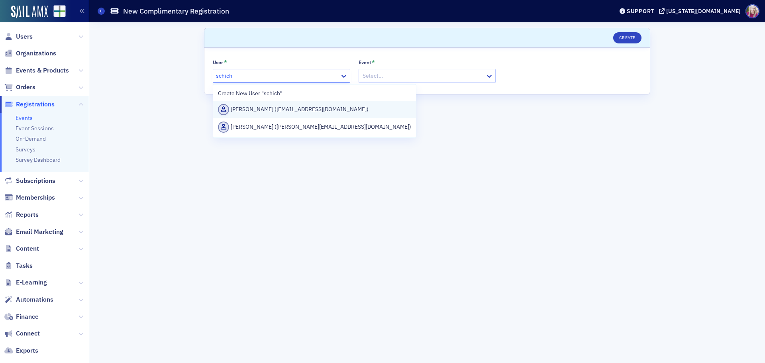
click at [290, 105] on div "[PERSON_NAME] ([EMAIL_ADDRESS][DOMAIN_NAME])" at bounding box center [314, 109] width 193 height 11
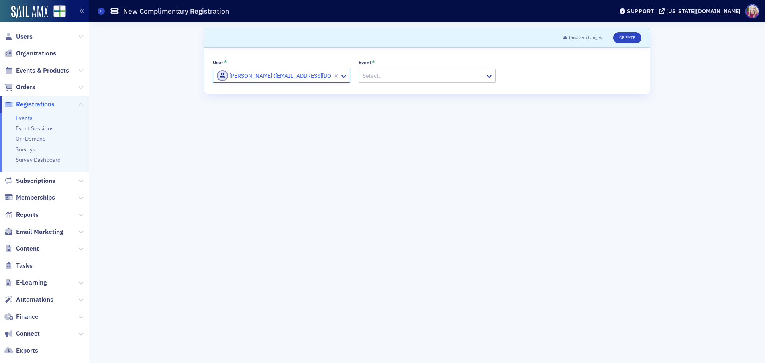
click at [435, 78] on div at bounding box center [423, 76] width 123 height 10
type input "peer review"
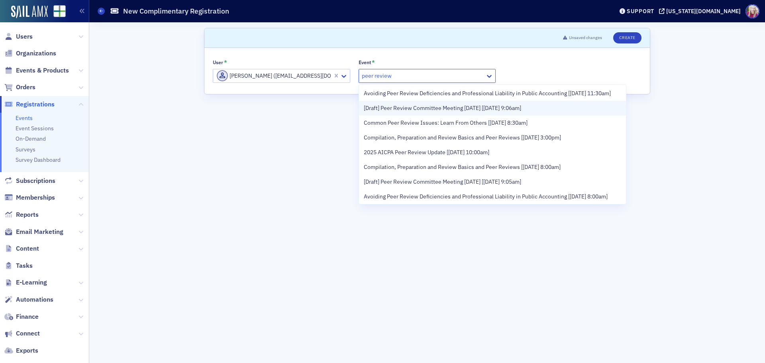
click at [468, 112] on span "[Draft] Peer Review Committee Meeting [DATE] [[DATE] 9:06am]" at bounding box center [442, 108] width 157 height 8
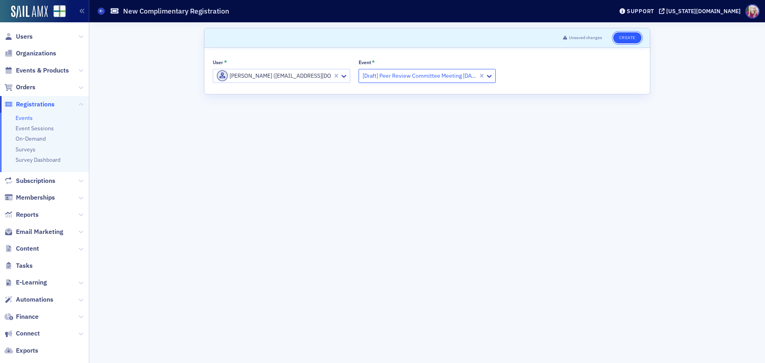
click at [623, 39] on button "Create" at bounding box center [627, 37] width 28 height 11
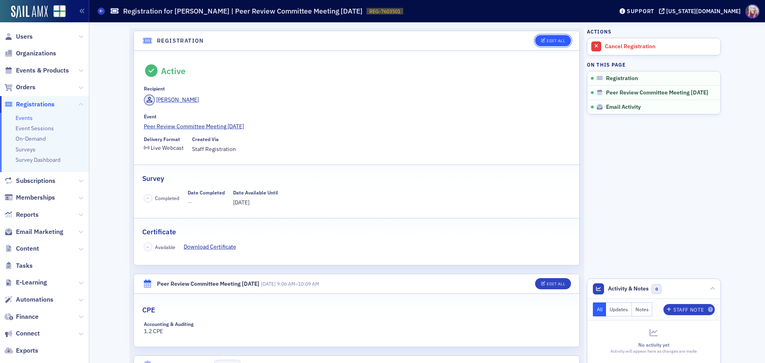
click at [554, 39] on div "Edit All" at bounding box center [556, 41] width 18 height 4
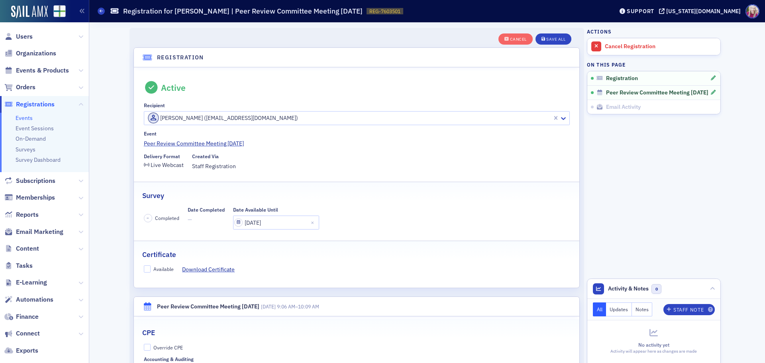
scroll to position [21, 0]
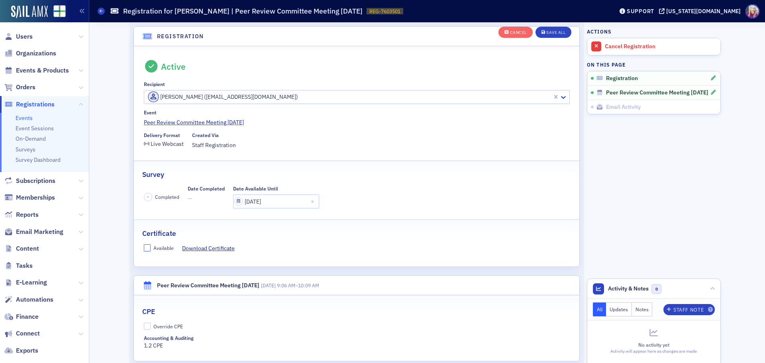
click at [146, 247] on input "Available" at bounding box center [147, 247] width 7 height 7
checkbox input "true"
click at [145, 324] on input "Override CPE" at bounding box center [147, 326] width 7 height 7
checkbox input "true"
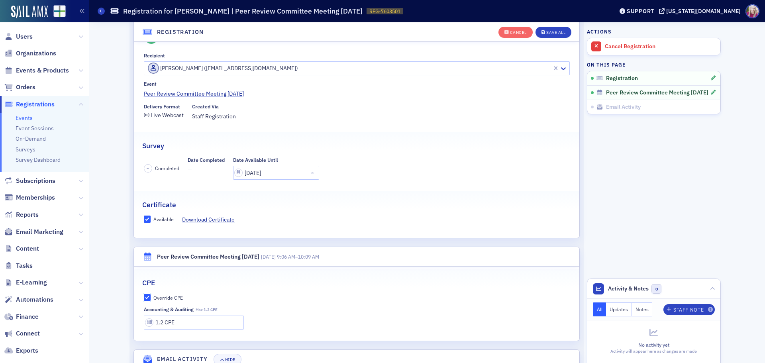
scroll to position [87, 0]
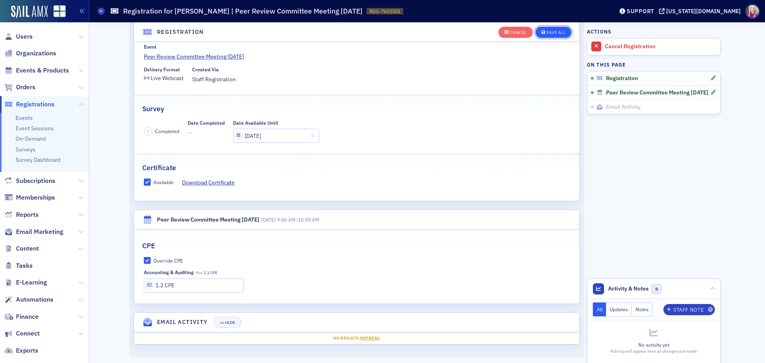
click at [547, 33] on div "Save All" at bounding box center [556, 32] width 19 height 4
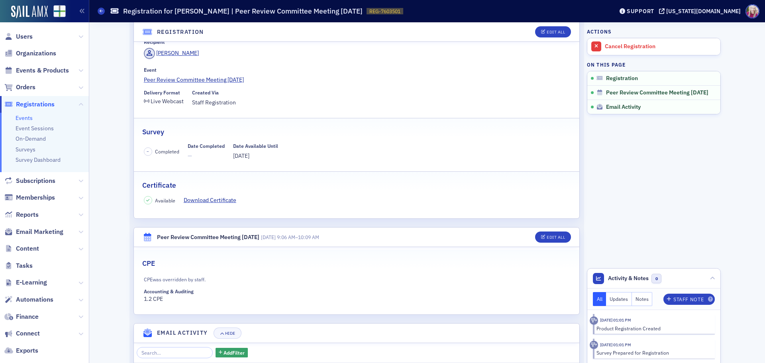
scroll to position [0, 0]
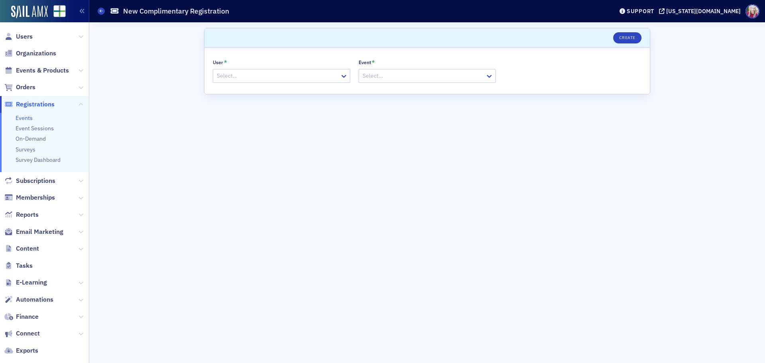
click at [234, 78] on div at bounding box center [277, 76] width 123 height 10
type input "clynt"
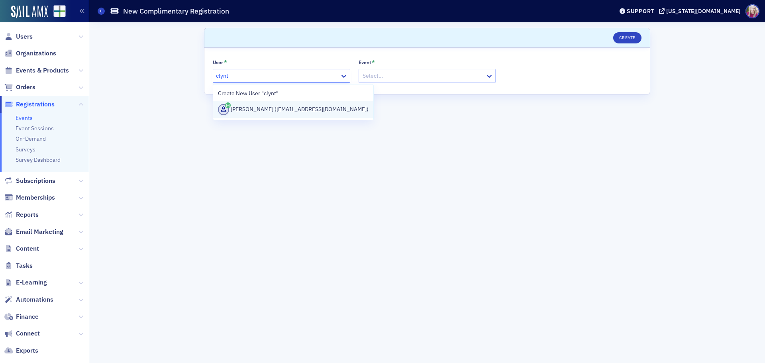
click at [267, 108] on div "[PERSON_NAME] ([EMAIL_ADDRESS][DOMAIN_NAME])" at bounding box center [293, 109] width 151 height 11
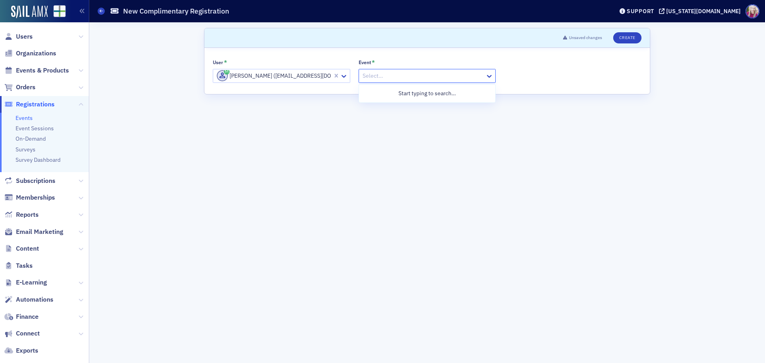
click at [387, 74] on div at bounding box center [423, 76] width 123 height 10
type input "peer review"
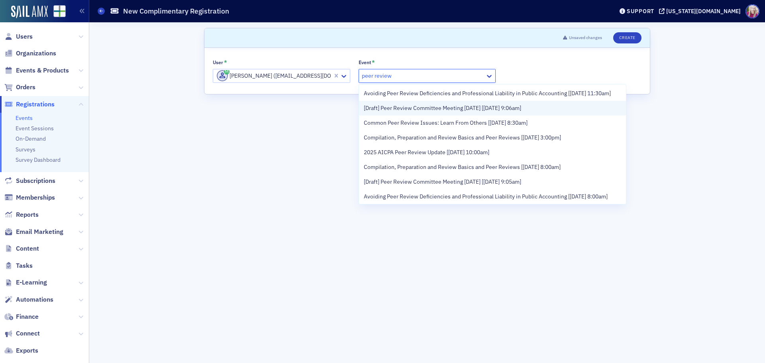
click at [467, 112] on span "[Draft] Peer Review Committee Meeting [DATE] [[DATE] 9:06am]" at bounding box center [442, 108] width 157 height 8
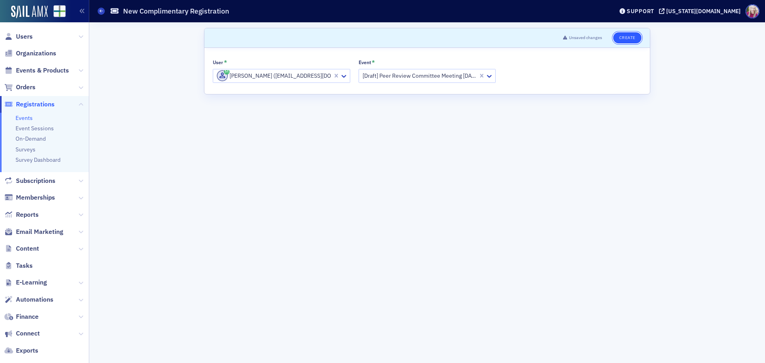
click at [627, 41] on button "Create" at bounding box center [627, 37] width 28 height 11
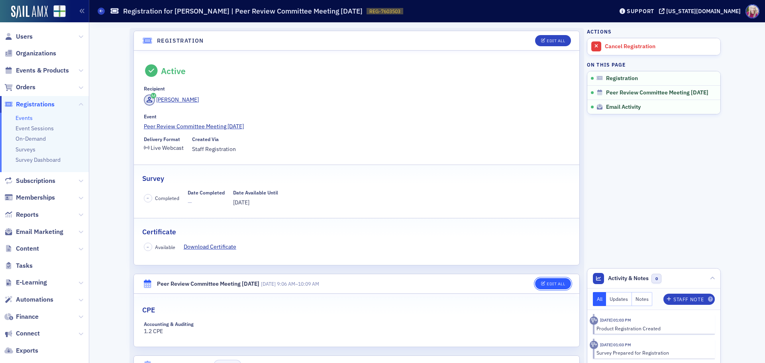
click at [541, 285] on icon "button" at bounding box center [543, 284] width 5 height 4
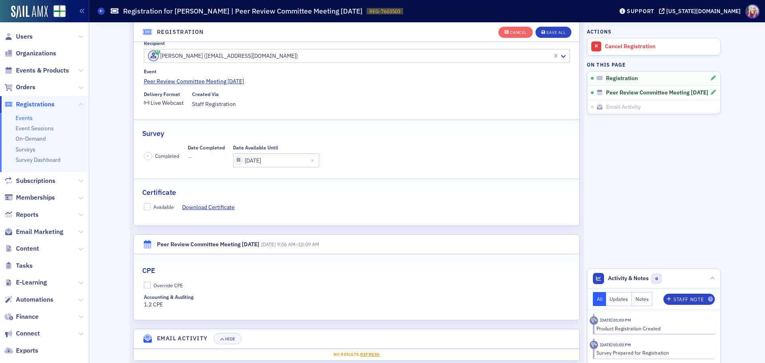
scroll to position [79, 0]
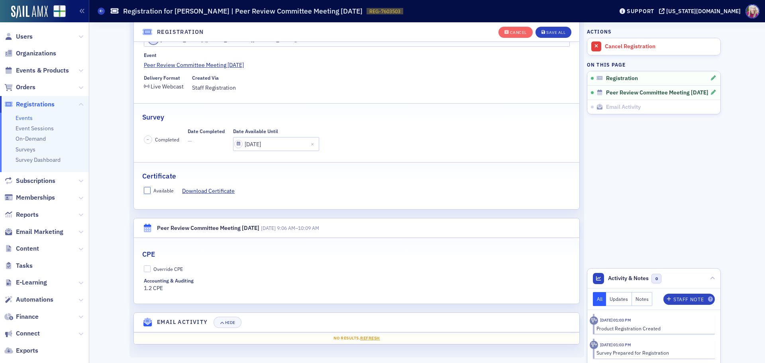
drag, startPoint x: 146, startPoint y: 189, endPoint x: 144, endPoint y: 202, distance: 12.9
click at [145, 190] on input "Available" at bounding box center [147, 190] width 7 height 7
checkbox input "true"
click at [142, 266] on fieldset "CPE Override CPE Accounting & Auditing 1.2 CPE" at bounding box center [357, 268] width 446 height 54
click at [145, 271] on input "Override CPE" at bounding box center [147, 268] width 7 height 7
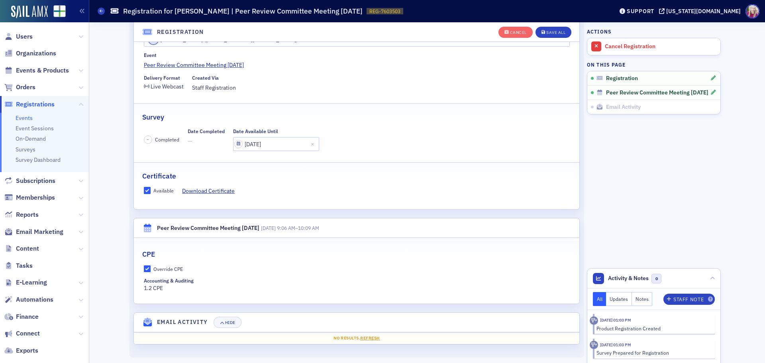
checkbox input "true"
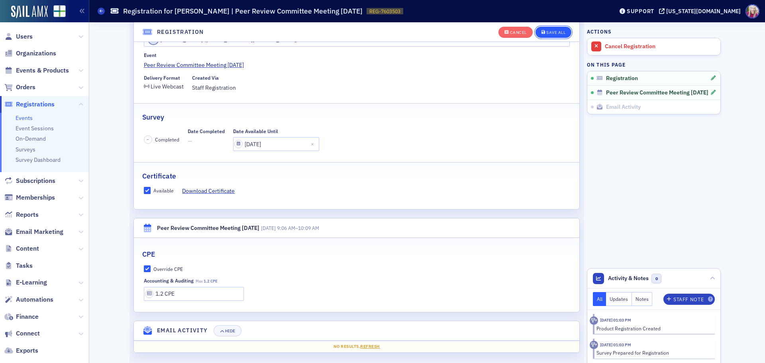
click at [554, 35] on button "Save All" at bounding box center [554, 32] width 36 height 11
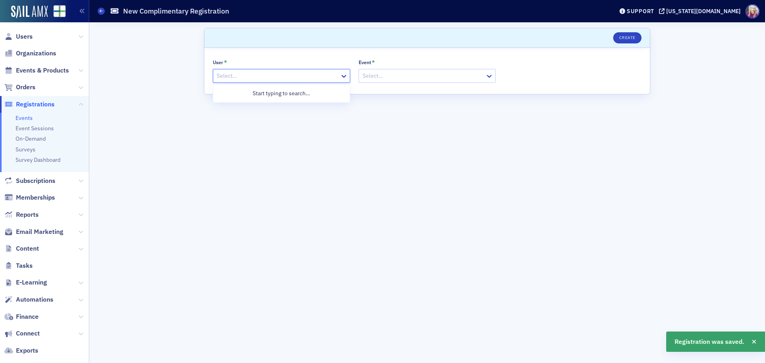
click at [268, 76] on div at bounding box center [277, 76] width 123 height 10
type input "winfi"
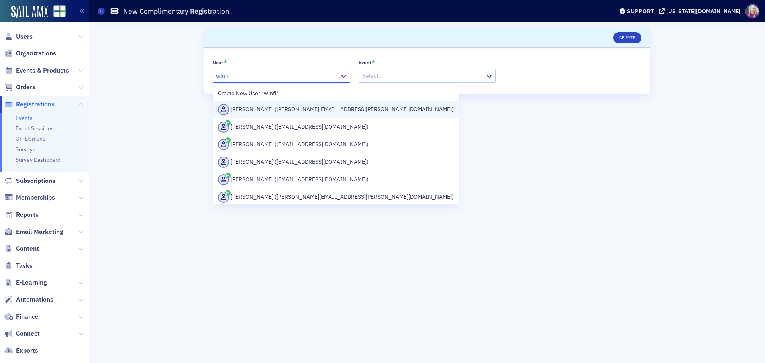
click at [289, 105] on div "[PERSON_NAME] ([PERSON_NAME][EMAIL_ADDRESS][PERSON_NAME][DOMAIN_NAME])" at bounding box center [336, 109] width 236 height 11
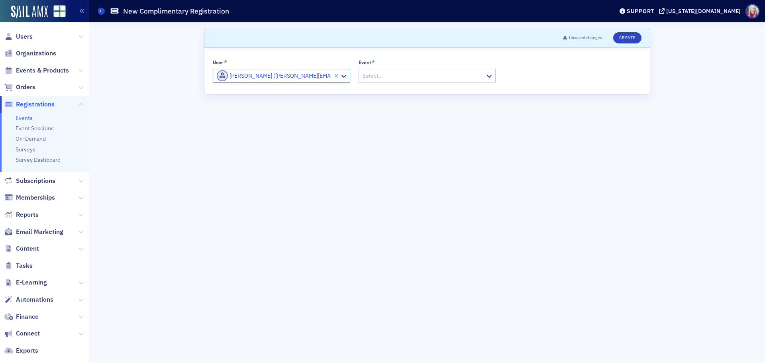
click at [425, 77] on div at bounding box center [423, 76] width 123 height 10
type input "peer review"
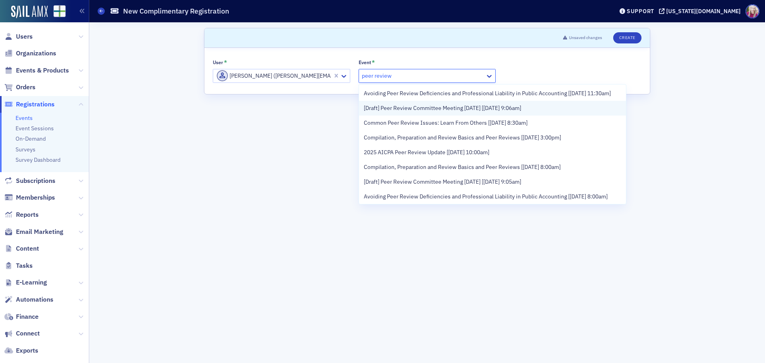
click at [507, 112] on span "[Draft] Peer Review Committee Meeting [DATE] [[DATE] 9:06am]" at bounding box center [442, 108] width 157 height 8
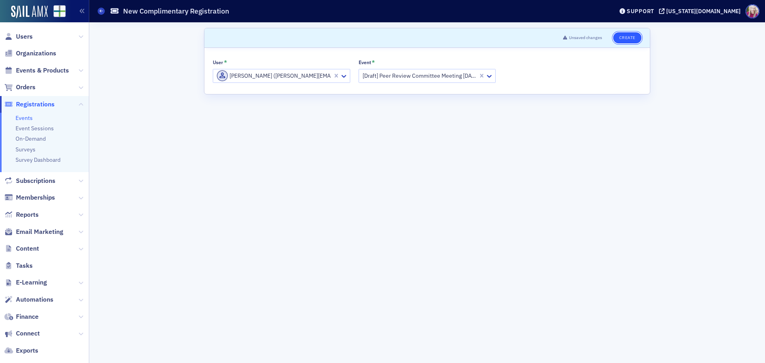
click at [620, 38] on button "Create" at bounding box center [627, 37] width 28 height 11
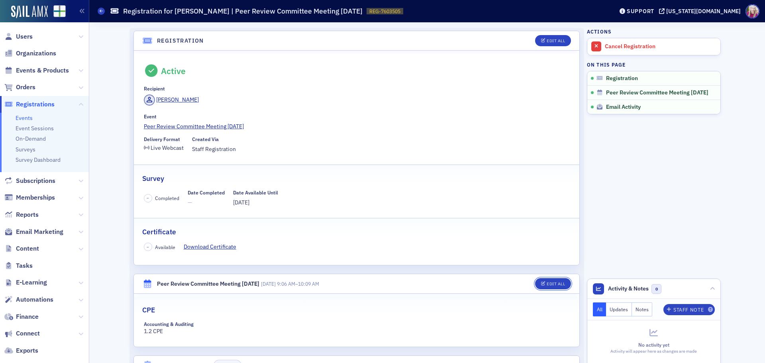
drag, startPoint x: 546, startPoint y: 279, endPoint x: 531, endPoint y: 276, distance: 15.2
click at [546, 279] on button "Edit All" at bounding box center [553, 283] width 36 height 11
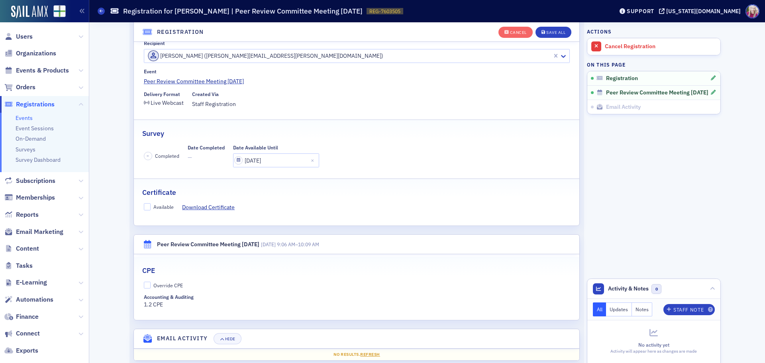
scroll to position [79, 0]
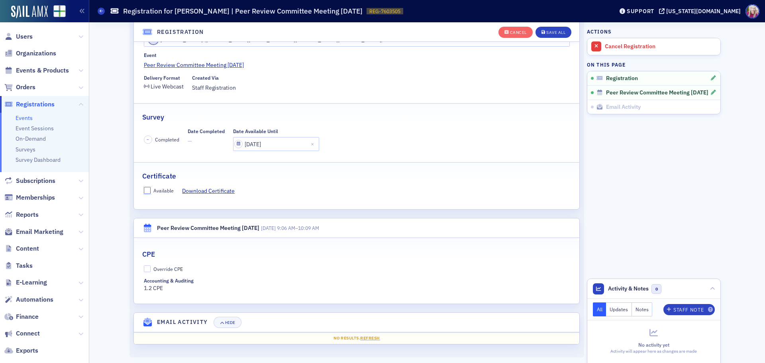
click at [144, 191] on input "Available" at bounding box center [147, 190] width 7 height 7
checkbox input "true"
click at [144, 270] on input "Override CPE" at bounding box center [147, 268] width 7 height 7
checkbox input "true"
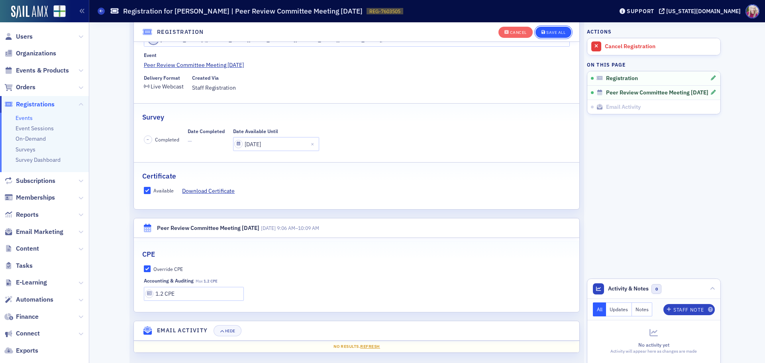
click at [556, 32] on div "Save All" at bounding box center [556, 32] width 19 height 4
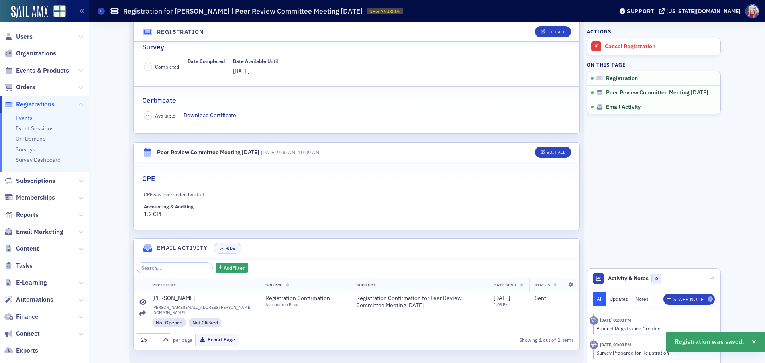
scroll to position [0, 0]
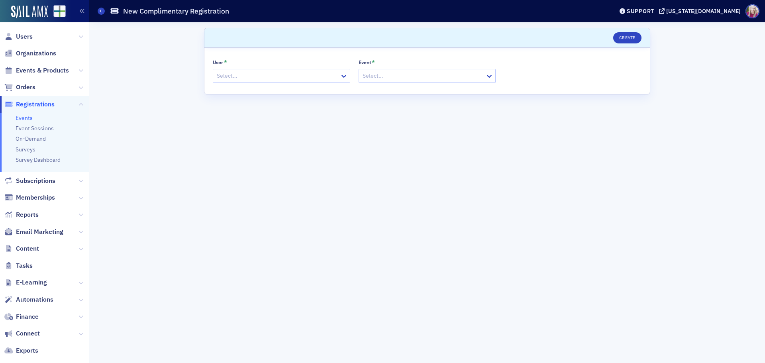
click at [256, 75] on div at bounding box center [277, 76] width 123 height 10
type input "[PERSON_NAME]"
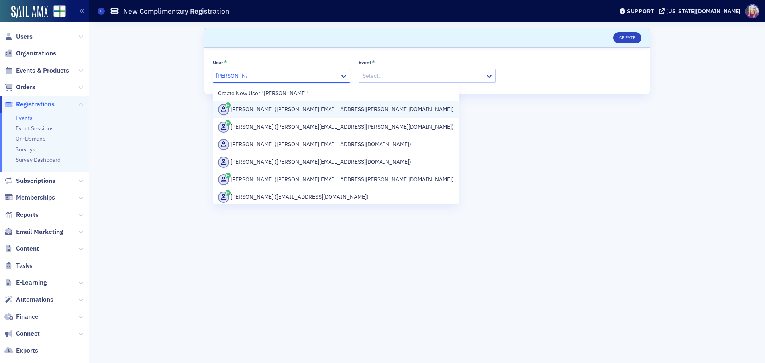
click at [331, 109] on div "[PERSON_NAME] ([PERSON_NAME][EMAIL_ADDRESS][PERSON_NAME][DOMAIN_NAME])" at bounding box center [336, 109] width 236 height 11
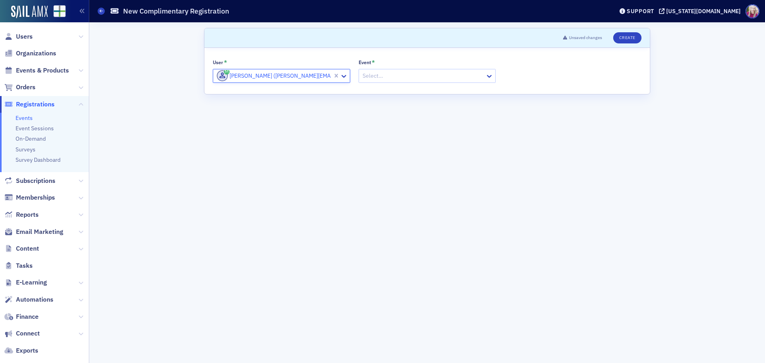
click at [391, 75] on div at bounding box center [423, 76] width 123 height 10
type input "peer review"
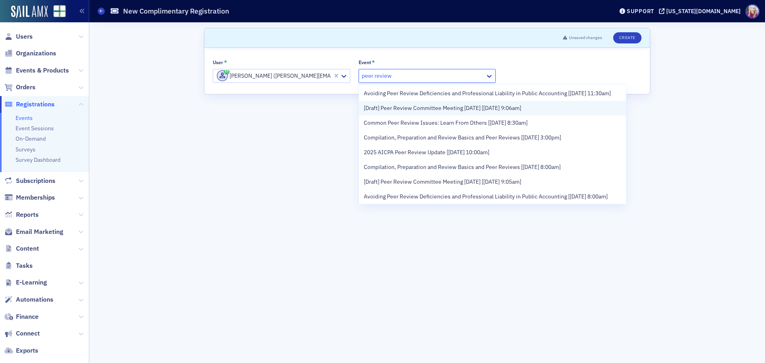
click at [435, 112] on span "[Draft] Peer Review Committee Meeting [DATE] [[DATE] 9:06am]" at bounding box center [442, 108] width 157 height 8
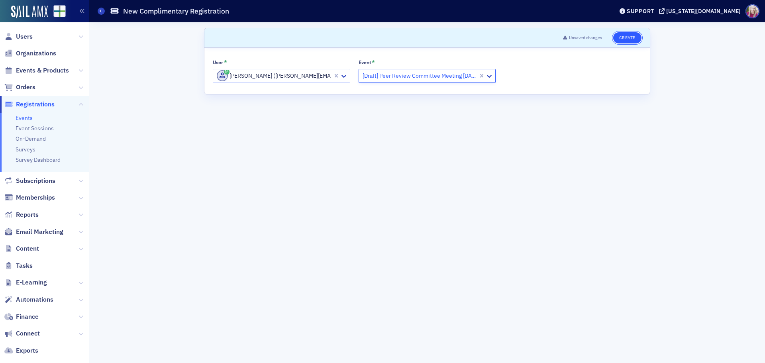
click at [629, 37] on button "Create" at bounding box center [627, 37] width 28 height 11
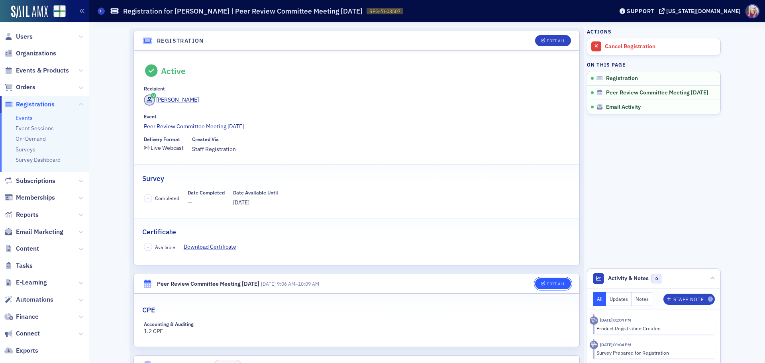
click at [547, 285] on div "Edit All" at bounding box center [556, 284] width 18 height 4
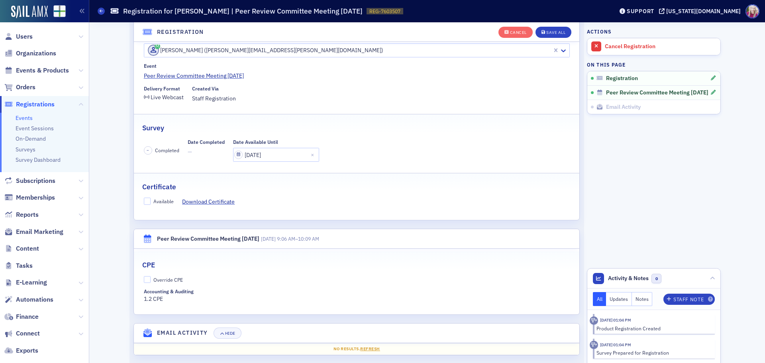
scroll to position [79, 0]
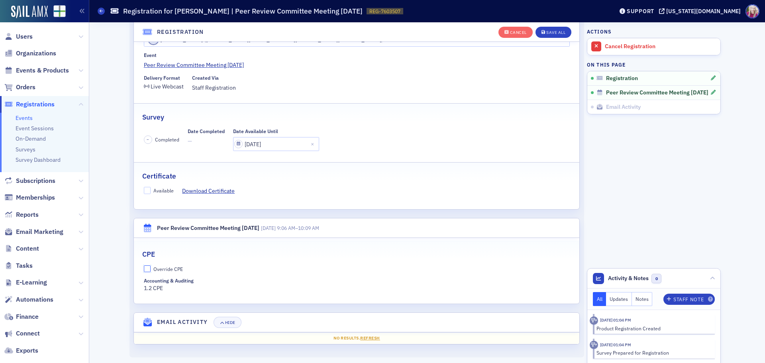
drag, startPoint x: 144, startPoint y: 272, endPoint x: 144, endPoint y: 265, distance: 7.2
click at [144, 271] on input "Override CPE" at bounding box center [147, 268] width 7 height 7
checkbox input "true"
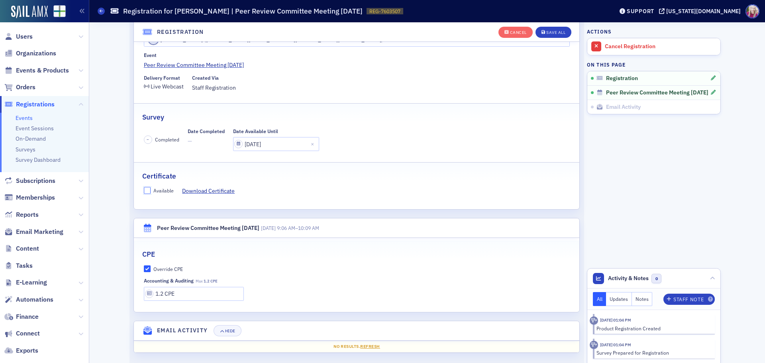
click at [144, 188] on input "Available" at bounding box center [147, 190] width 7 height 7
checkbox input "true"
click at [554, 32] on div "Save All" at bounding box center [556, 32] width 19 height 4
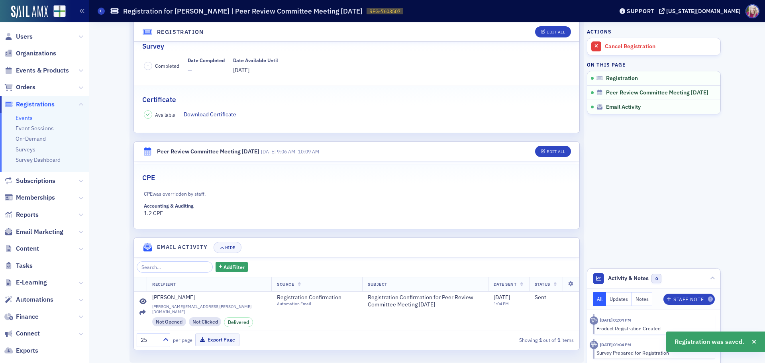
scroll to position [0, 0]
